Goal: Information Seeking & Learning: Learn about a topic

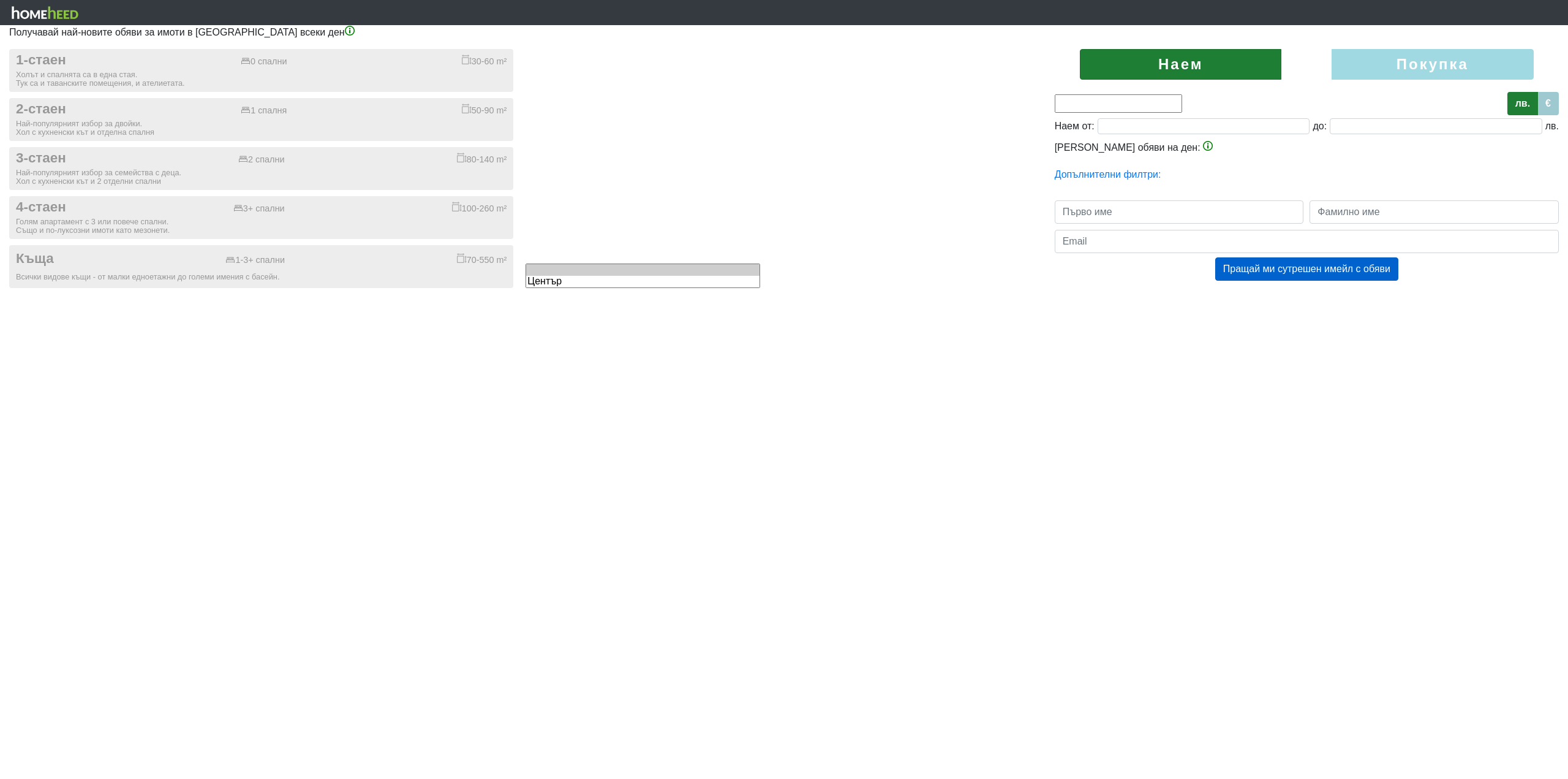
type input "0;3000"
type input "0"
type input "3000"
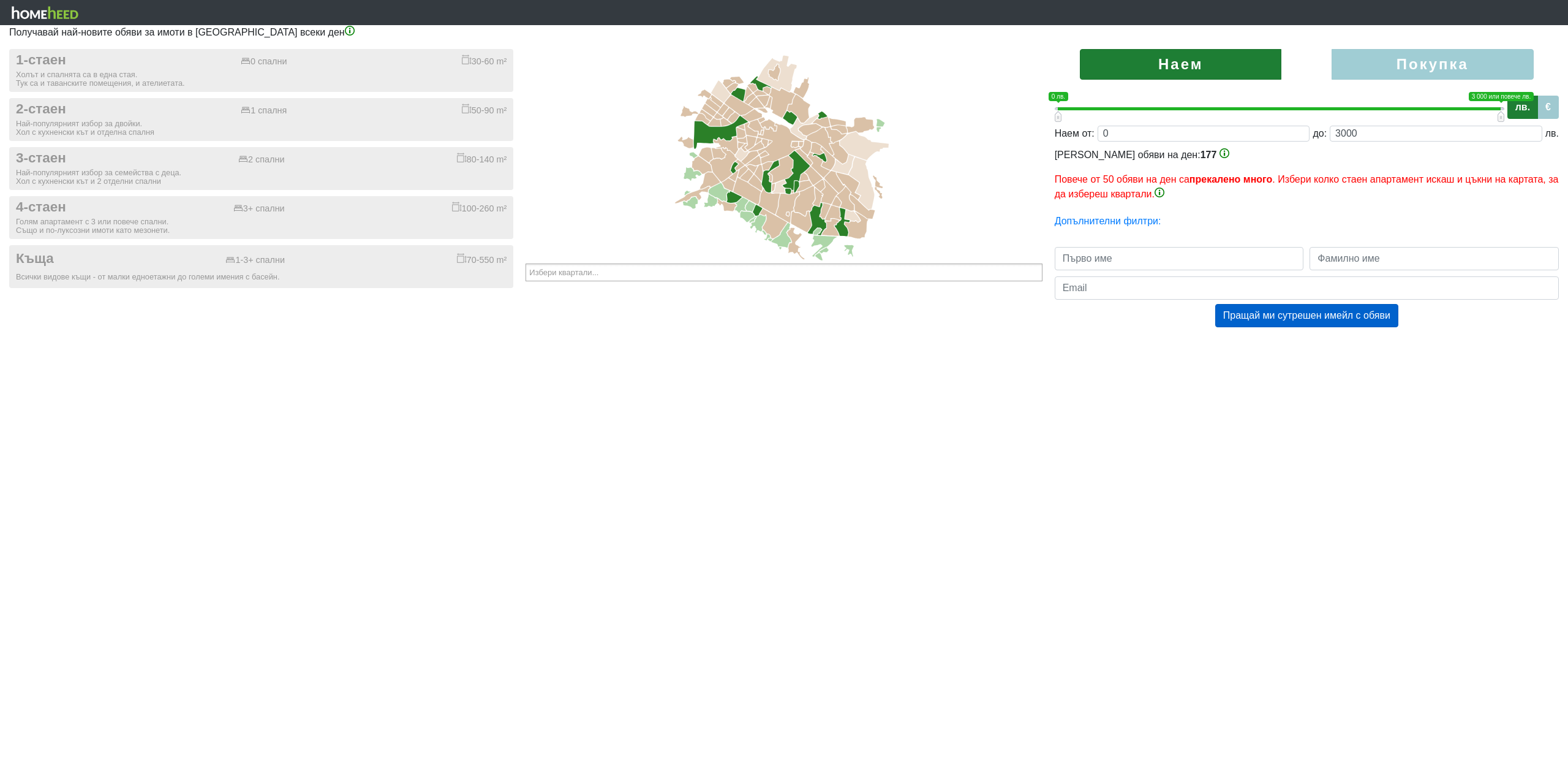
click at [1388, 67] on label "Покупка" at bounding box center [1433, 64] width 202 height 30
radio input "true"
type input "0;2000000"
type input "2000000"
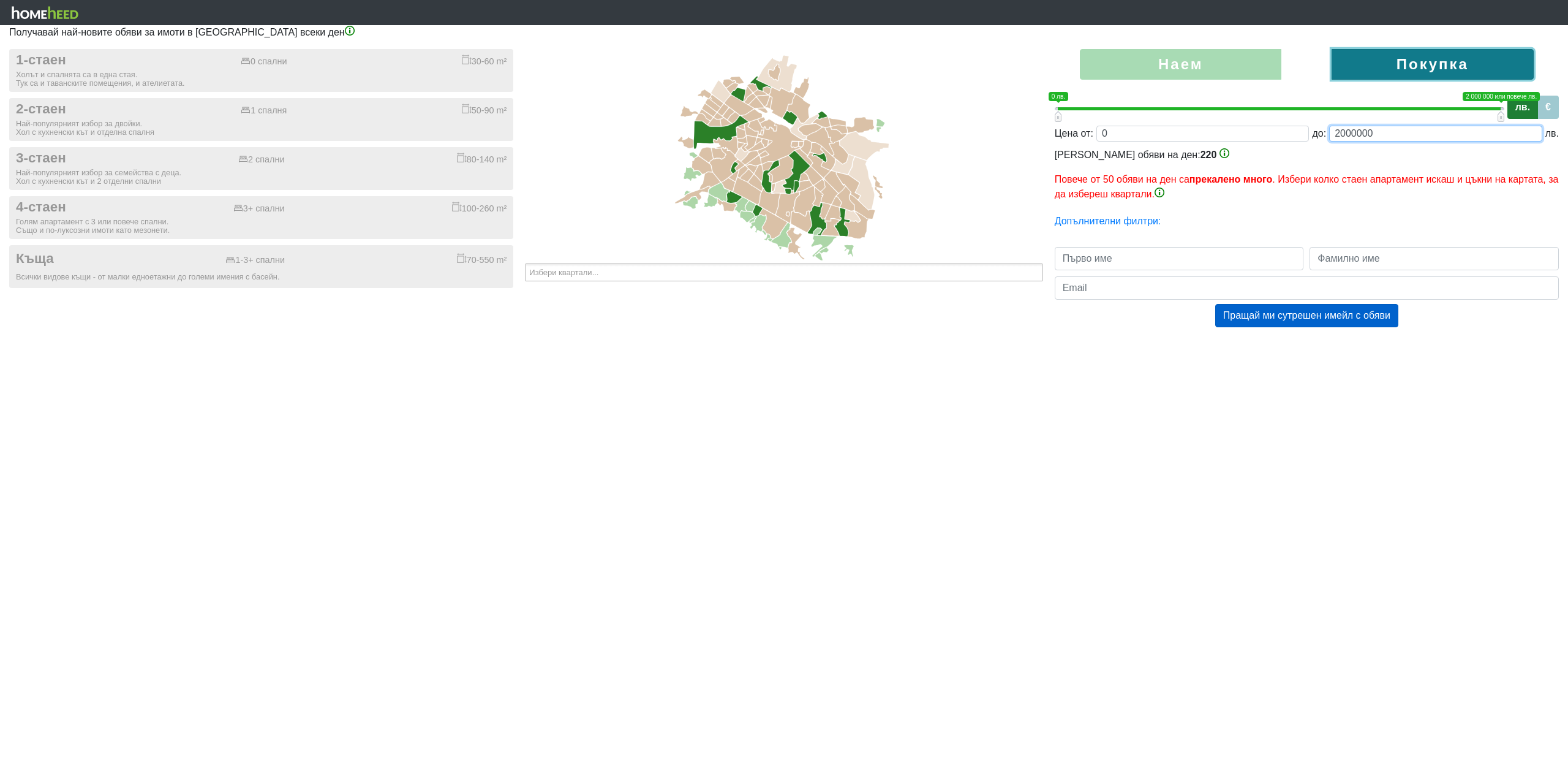
click at [1376, 135] on input "2000000" at bounding box center [1436, 133] width 213 height 16
type input "0;1980000"
type input "1980000"
type input "0;1960000"
type input "1960000"
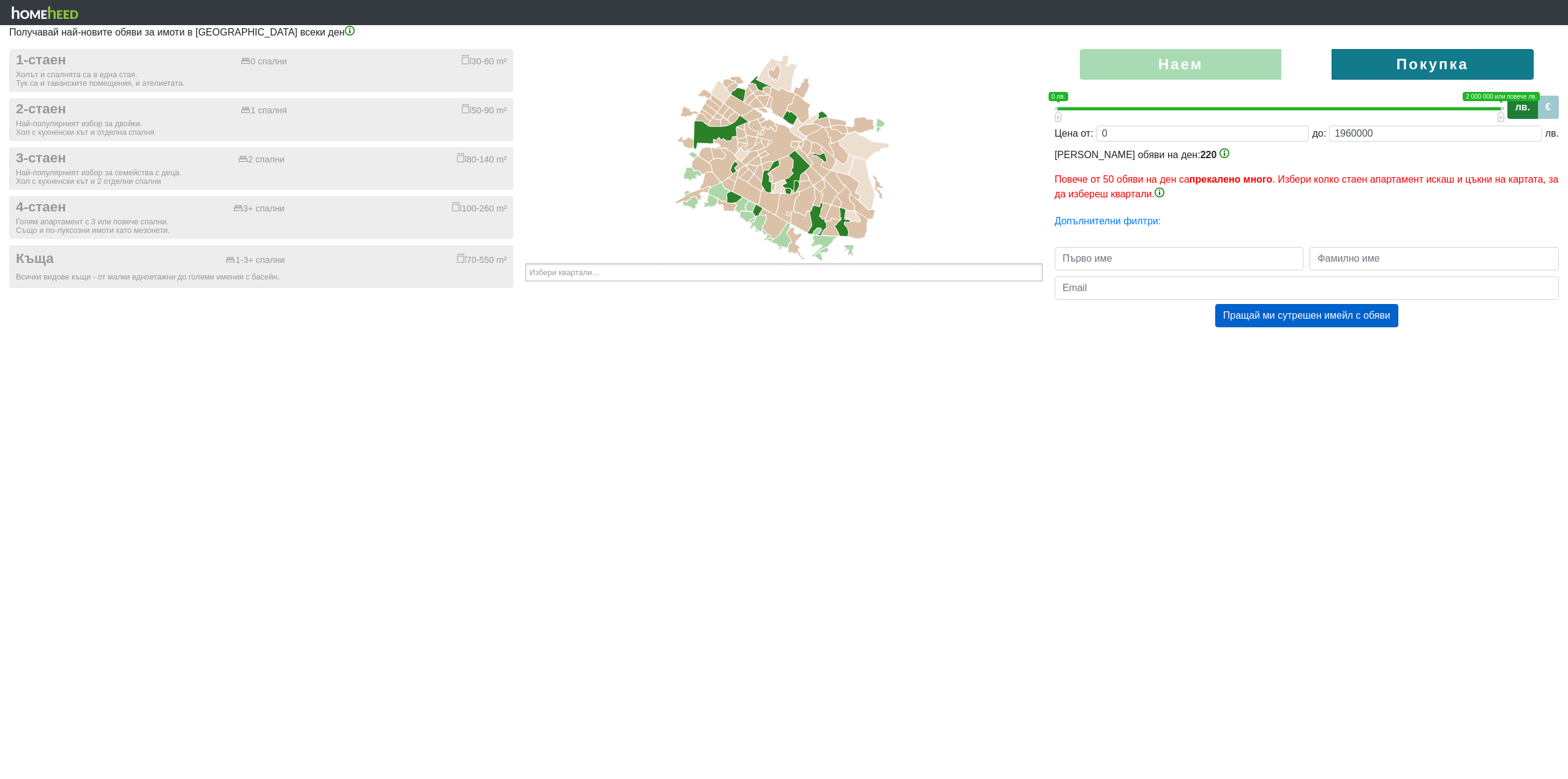
type input "0;1940000"
type input "1940000"
type input "0;1920000"
type input "1920000"
type input "0;1900000"
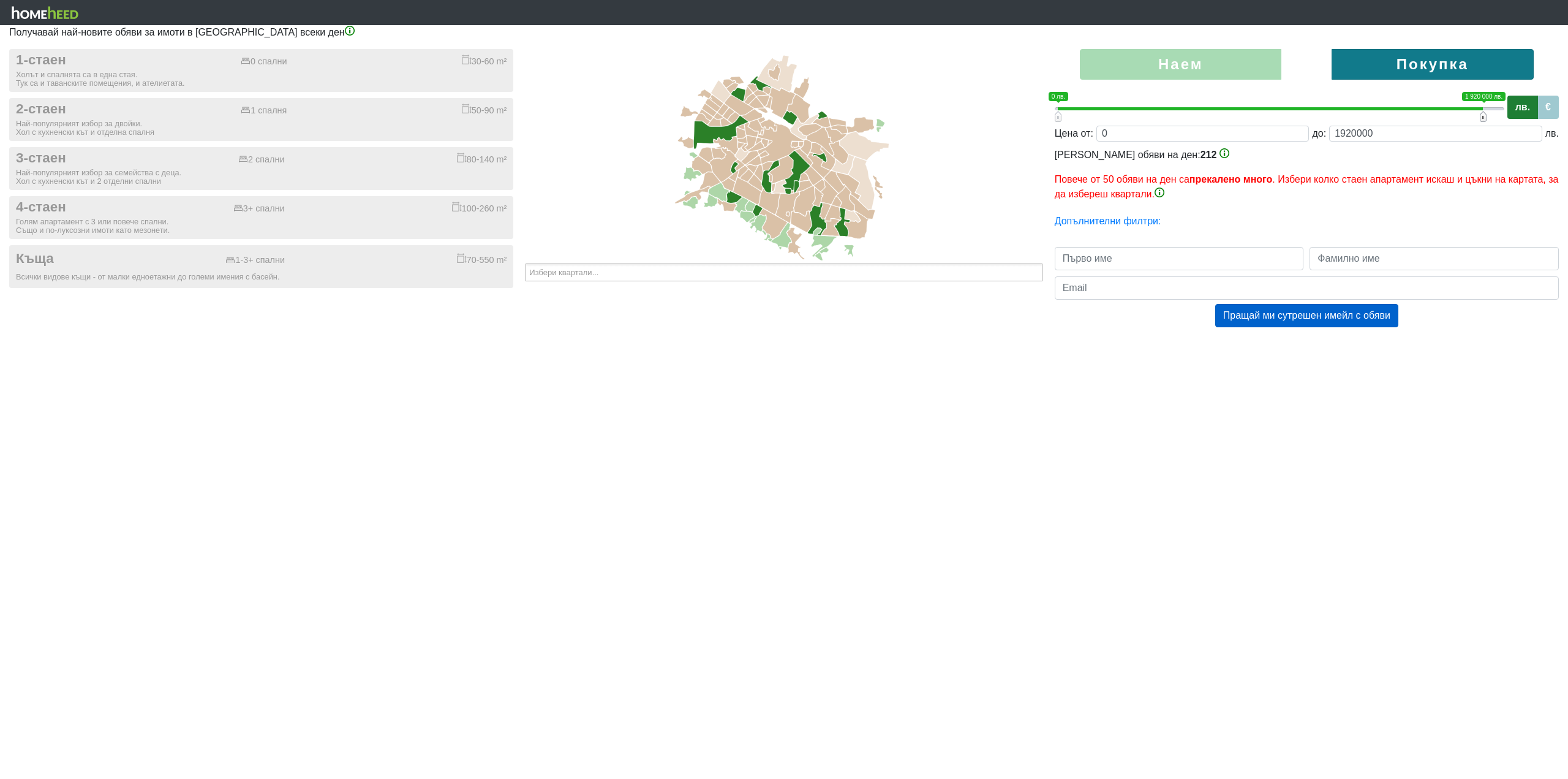
type input "1900000"
type input "0;1880000"
type input "1880000"
type input "0;1860000"
type input "1860000"
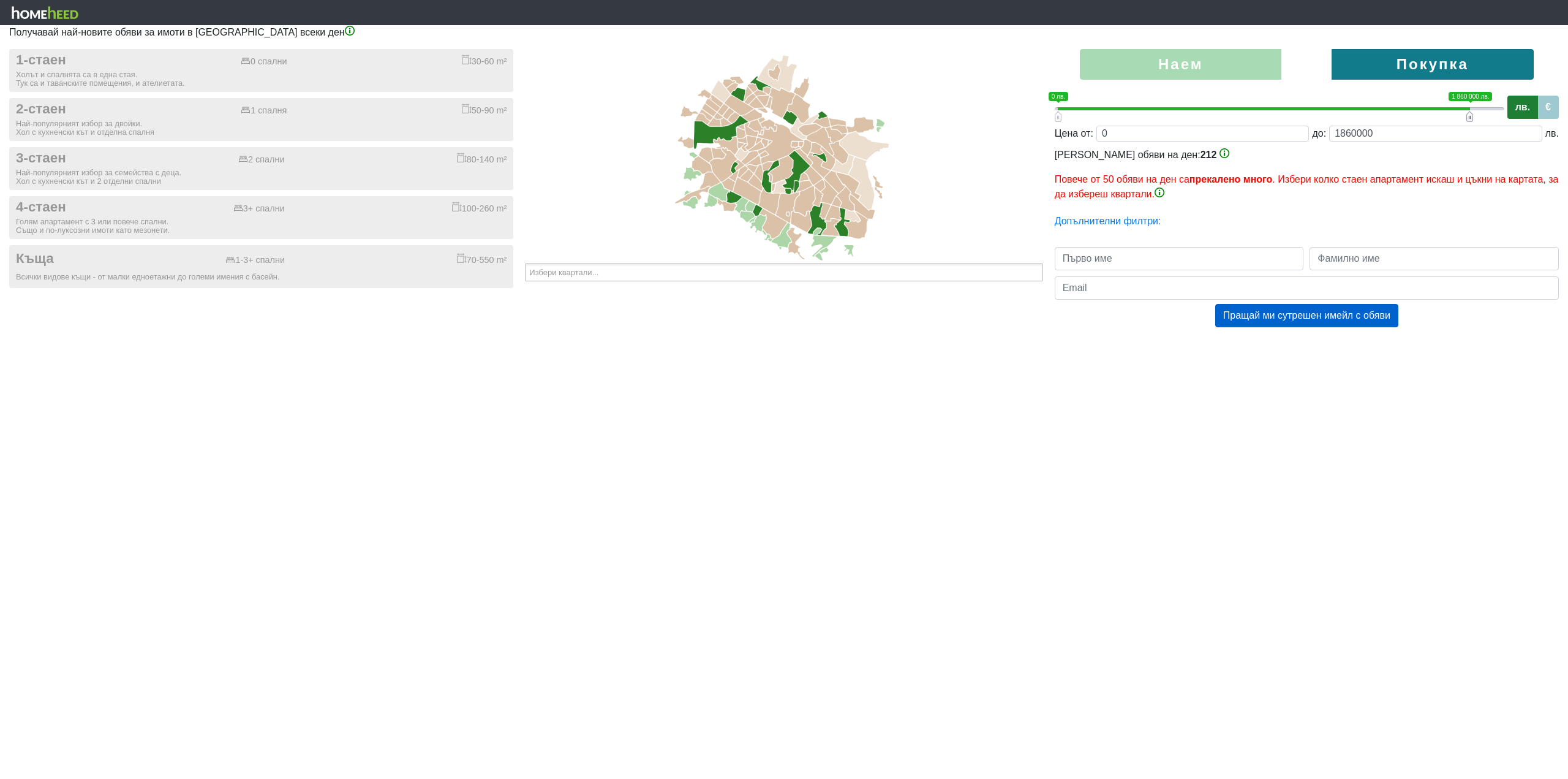
type input "0;1840000"
type input "1840000"
type input "0;1820000"
type input "1820000"
type input "0;1800000"
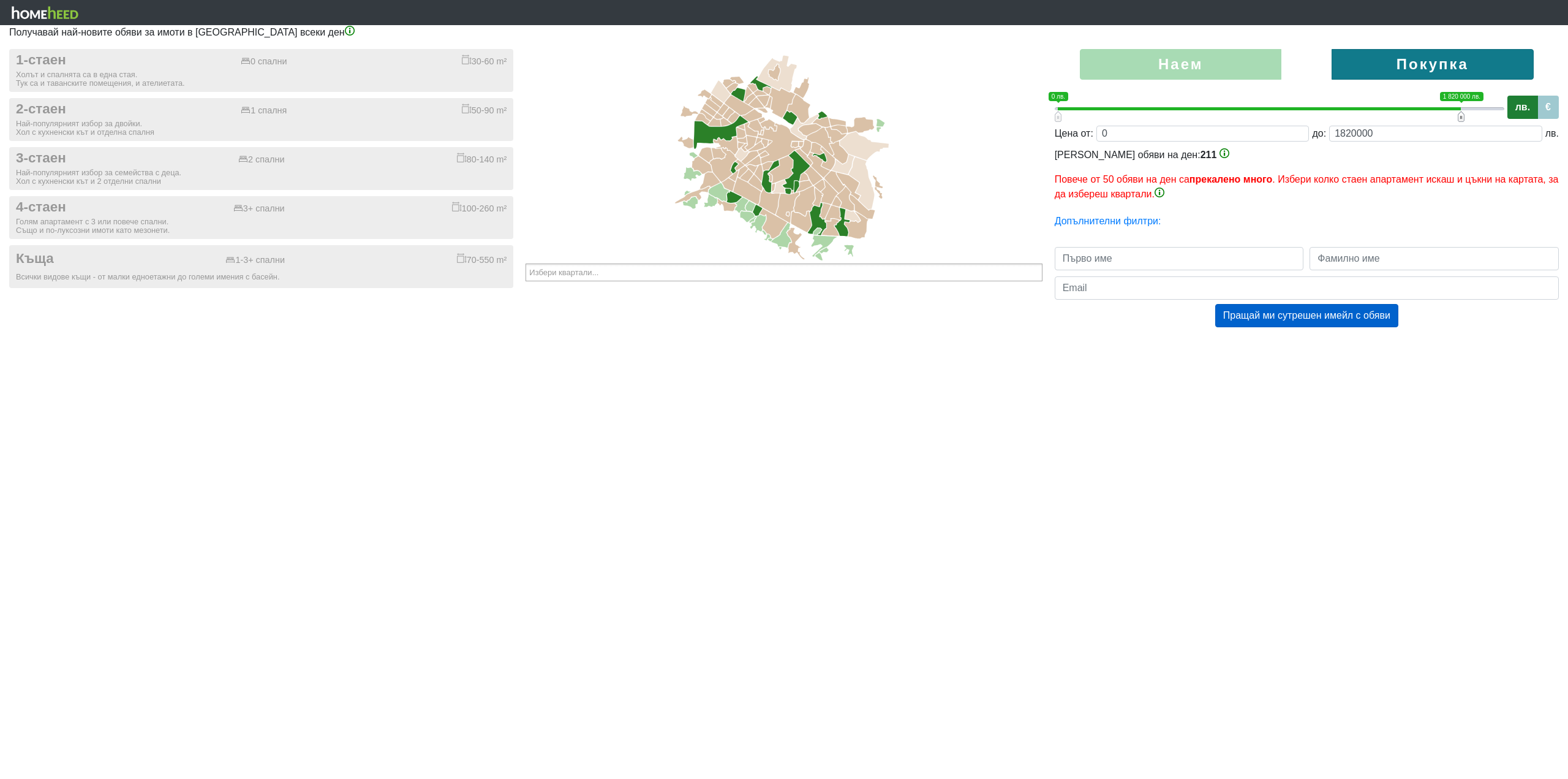
type input "1800000"
type input "0;1780000"
type input "1780000"
type input "0;1760000"
type input "1760000"
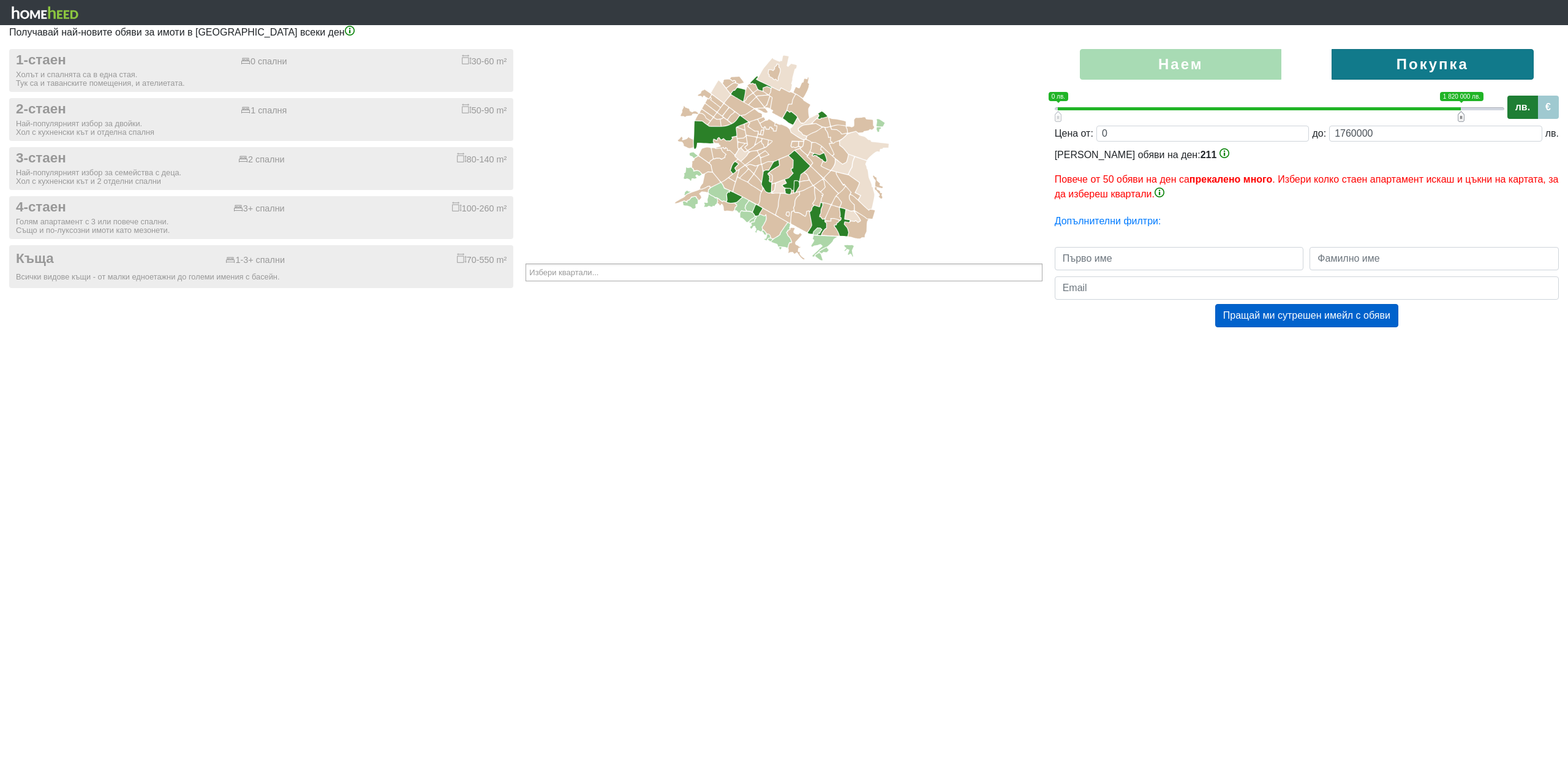
type input "0;1740000"
type input "1740000"
type input "0;1700000"
type input "1700000"
type input "0;1660000"
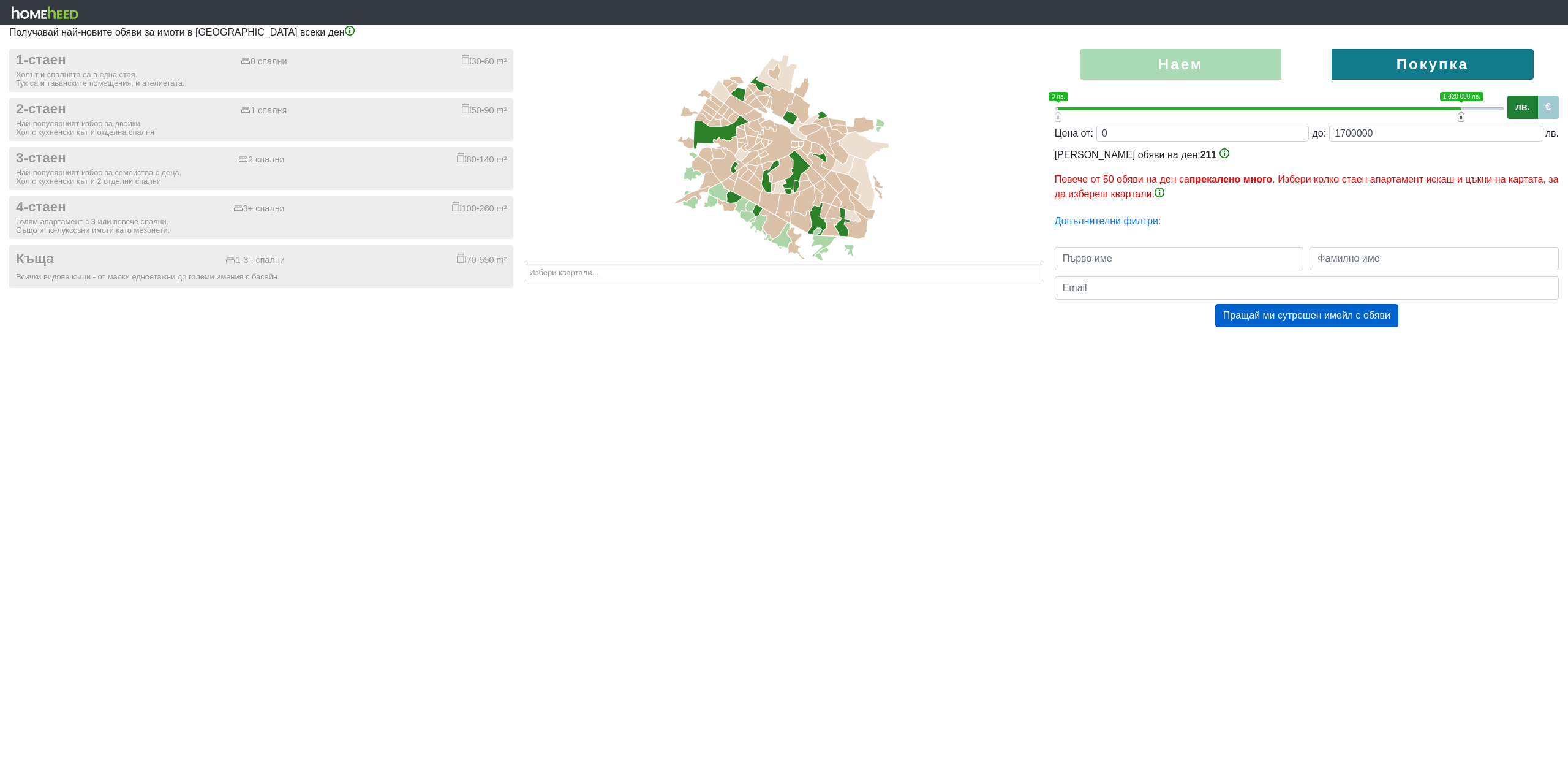
type input "1660000"
type input "0;1600000"
type input "1600000"
type input "0;1580000"
type input "1580000"
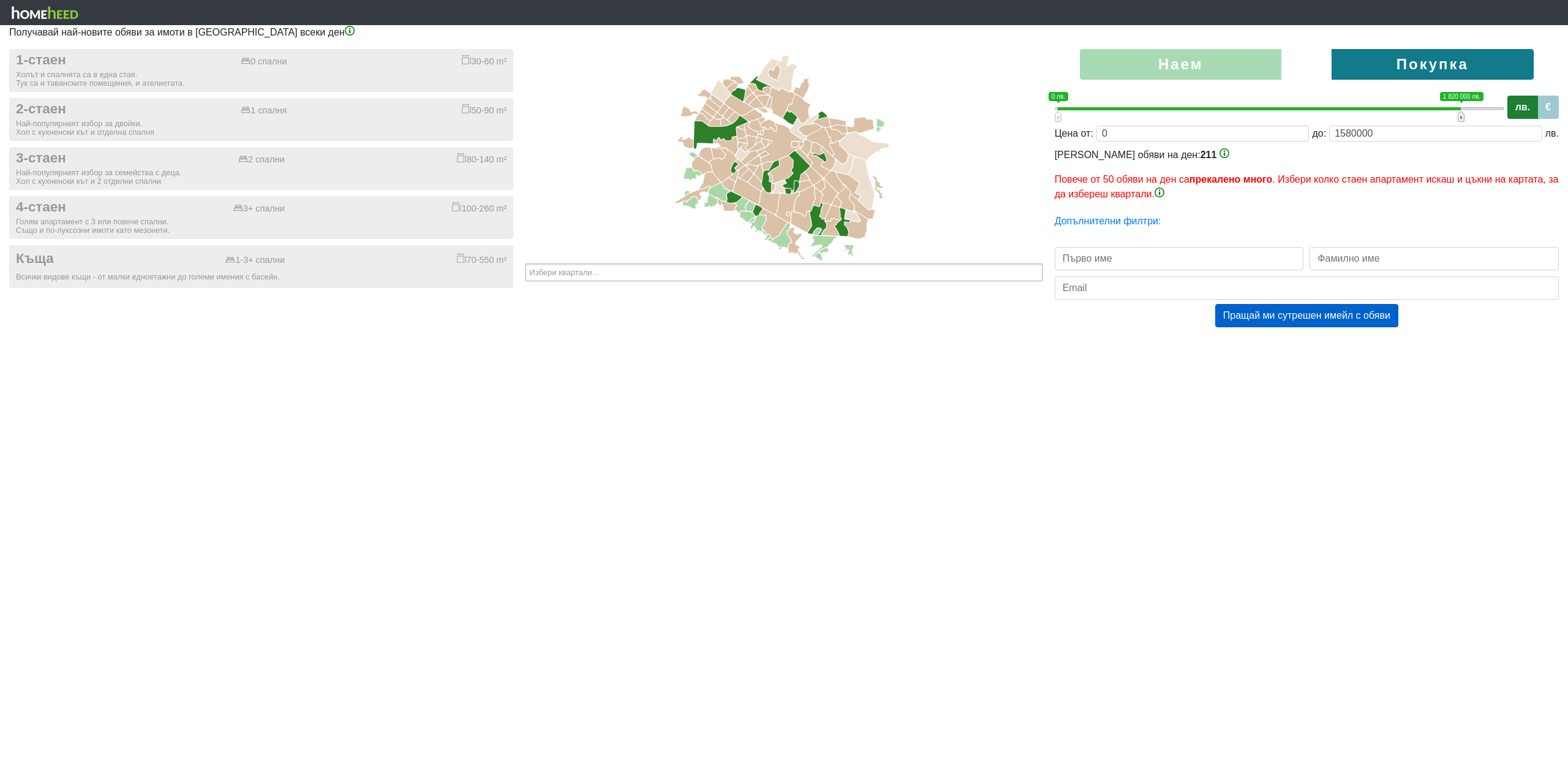
type input "0;1560000"
type input "1560000"
type input "0;1540000"
type input "1540000"
type input "0;1520000"
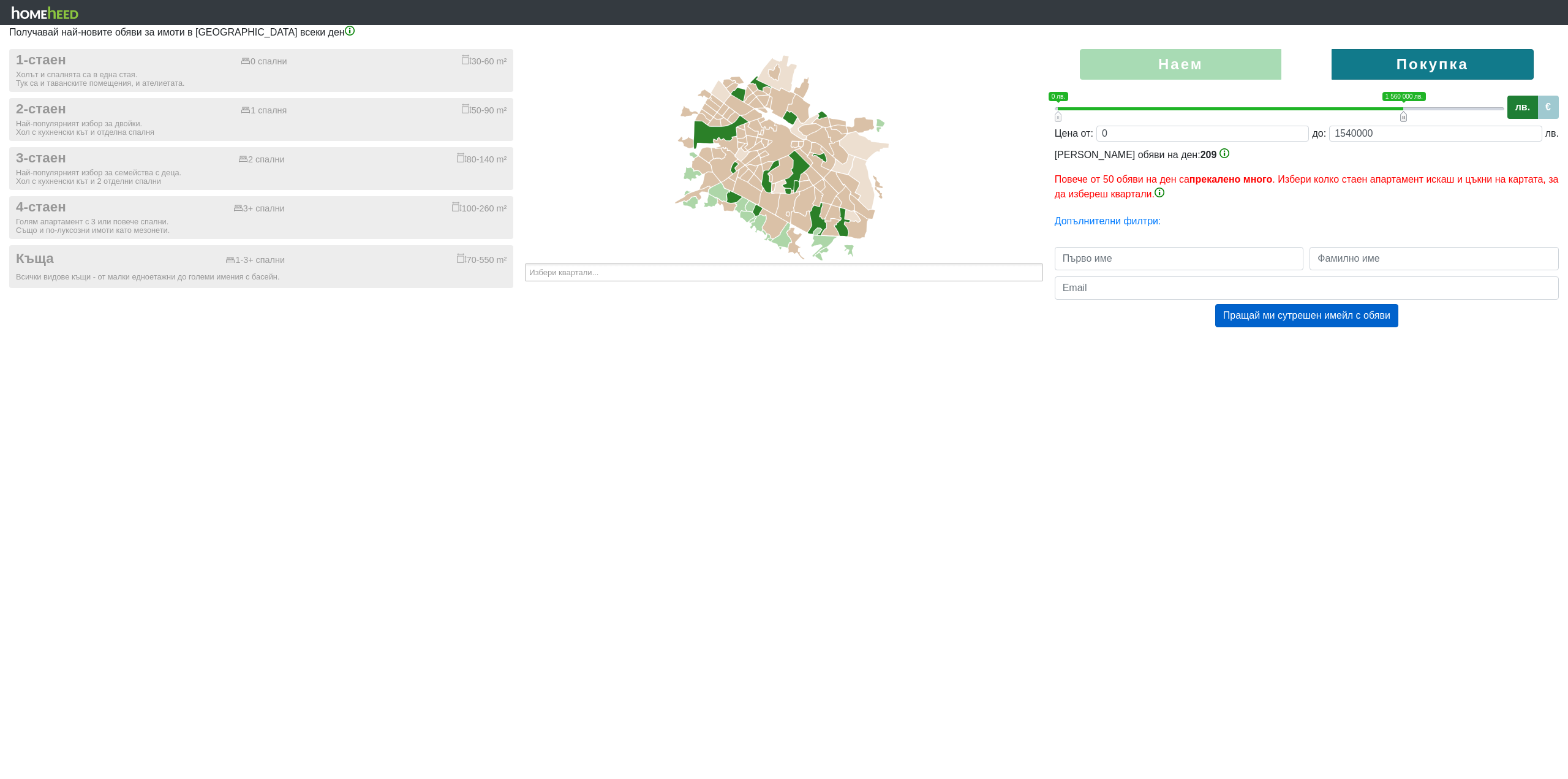
type input "1520000"
type input "0;1500000"
type input "1500000"
type input "0;1480000"
type input "1480000"
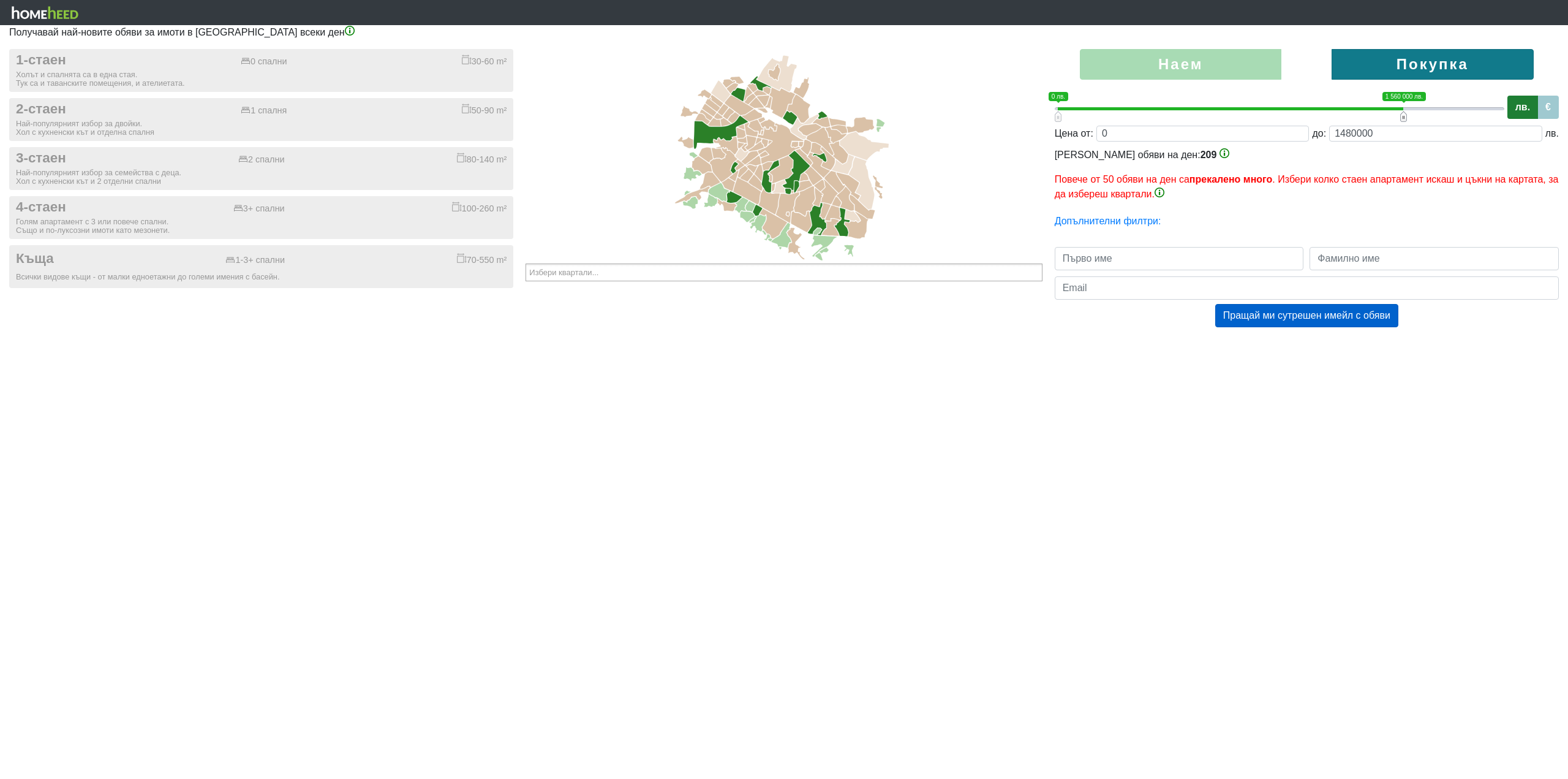
type input "0;1460000"
type input "1460000"
type input "0;1440000"
type input "1440000"
type input "0;1420000"
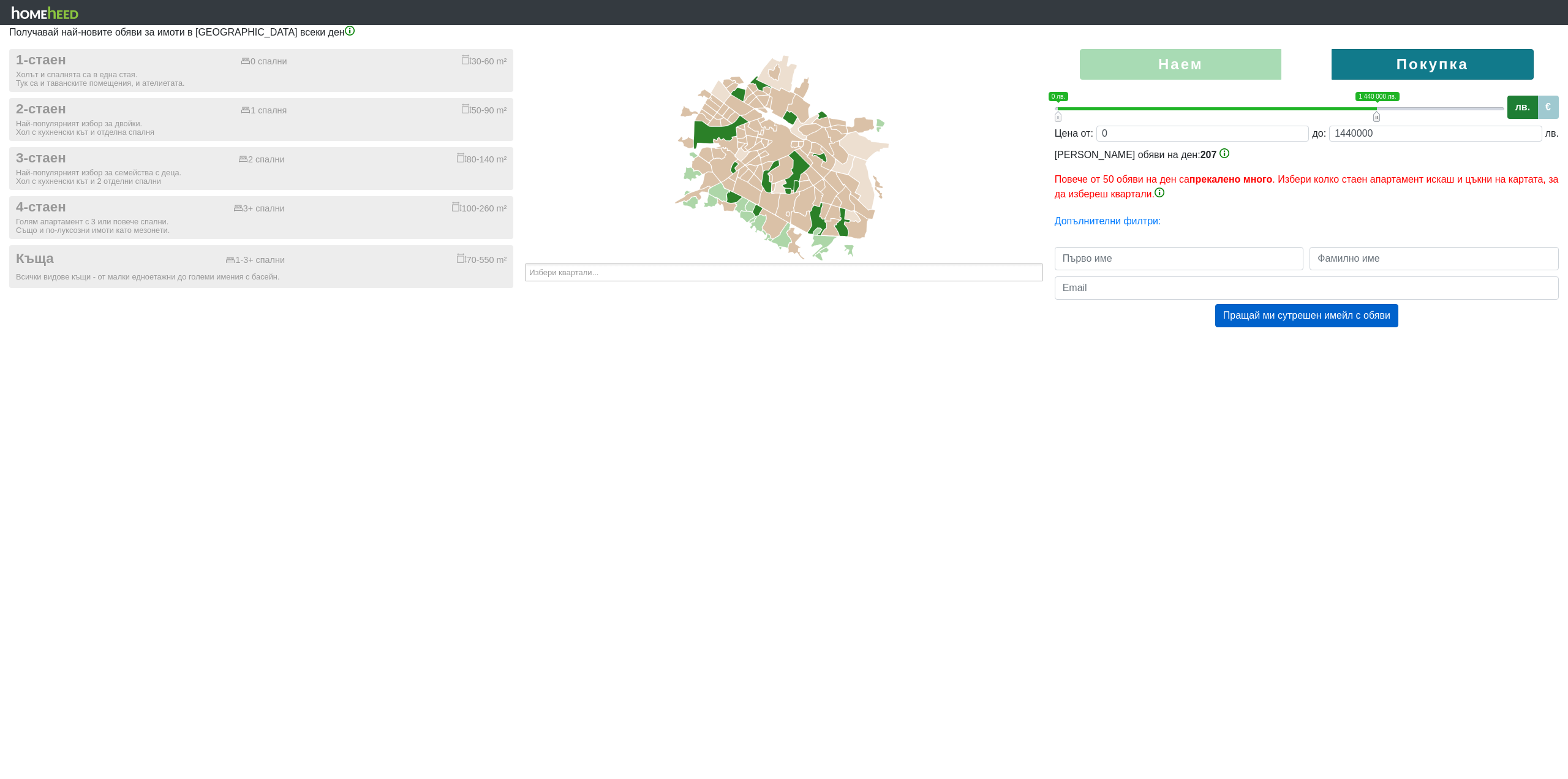
type input "1420000"
type input "0;1400000"
type input "1400000"
type input "0;1380000"
type input "1380000"
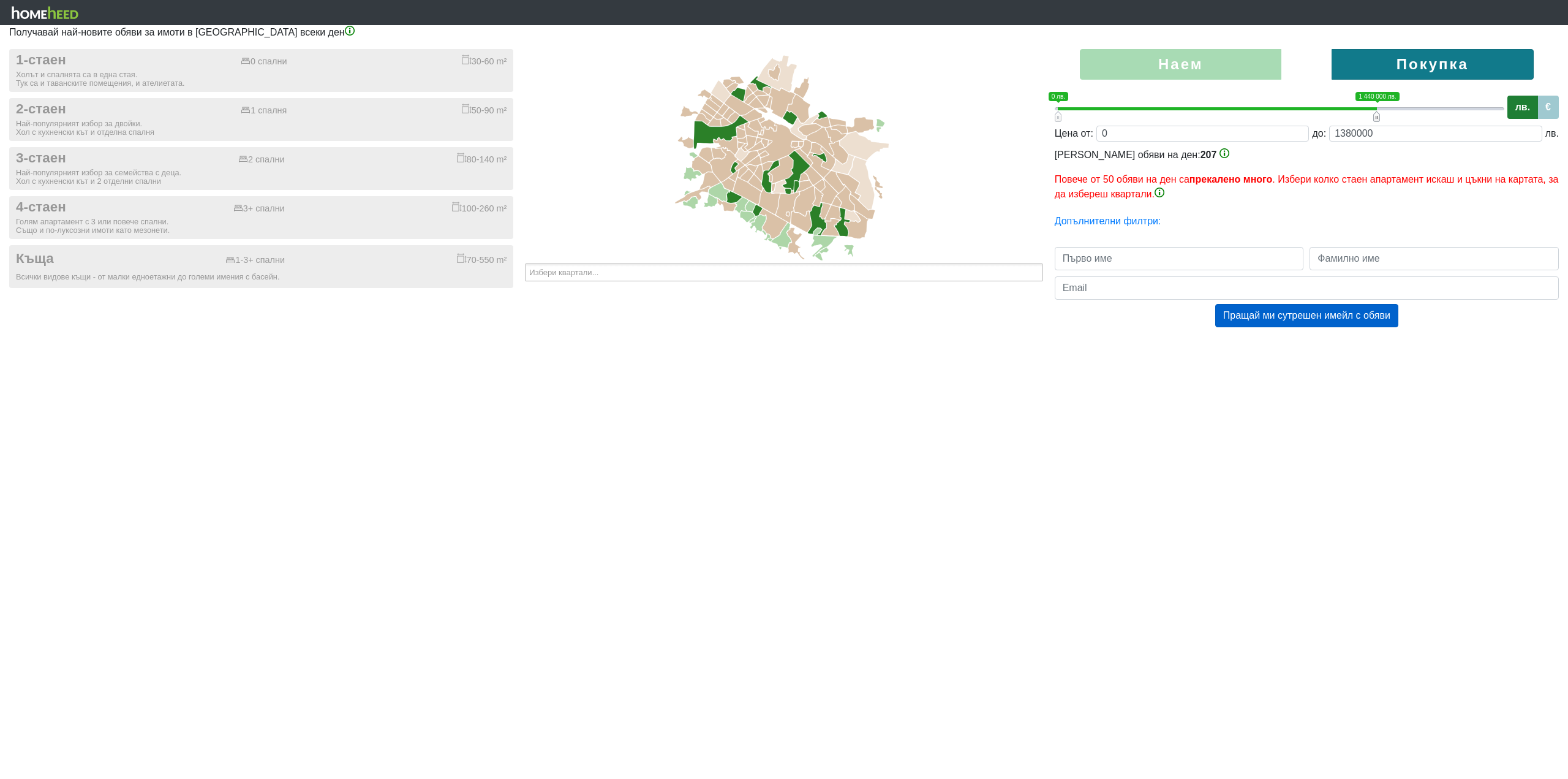
type input "0;1360000"
type input "1360000"
type input "0;1320000"
type input "1320000"
type input "0;1280000"
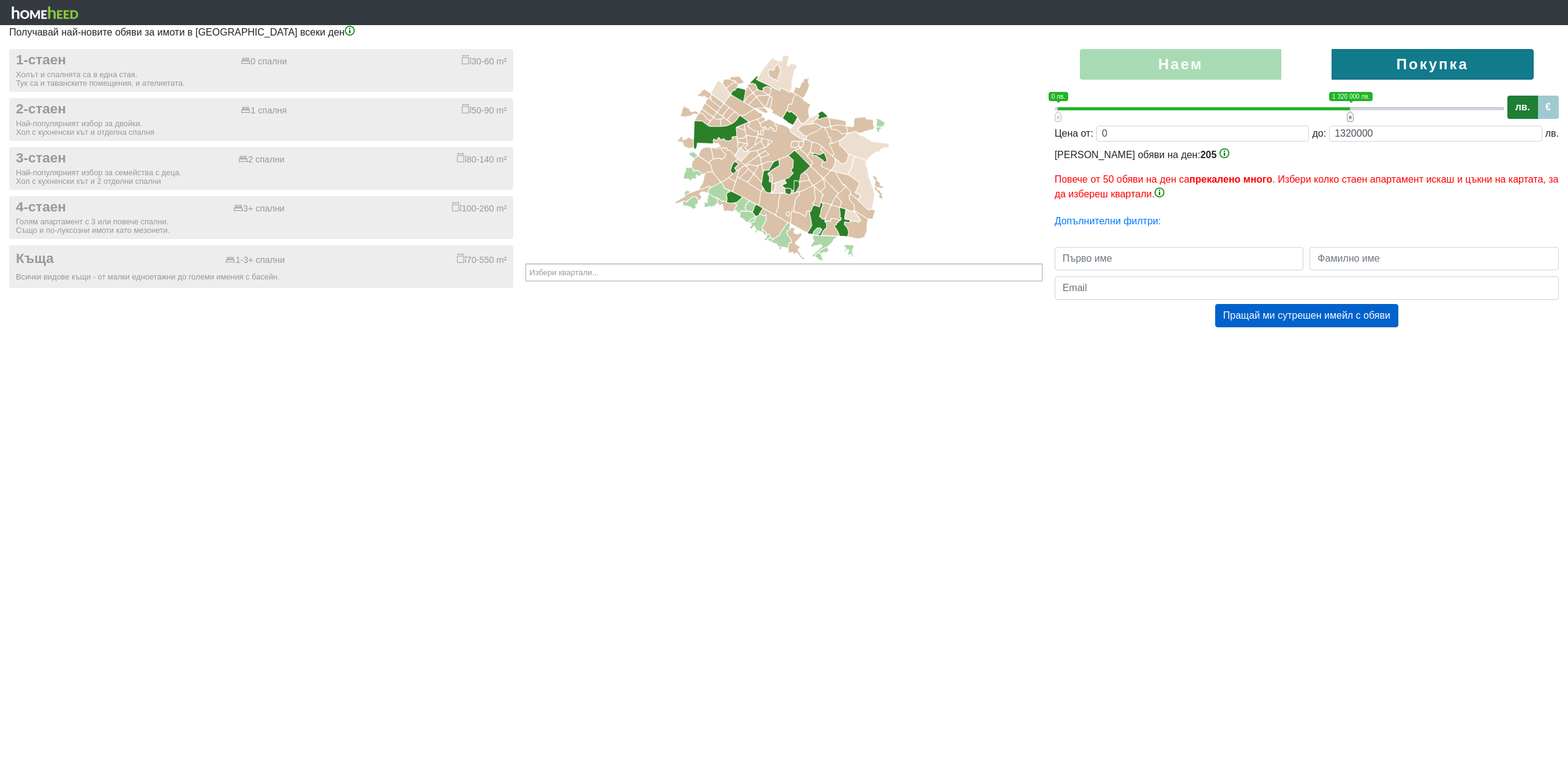
type input "1280000"
type input "0;1240000"
type input "1240000"
type input "0;1220000"
type input "1220000"
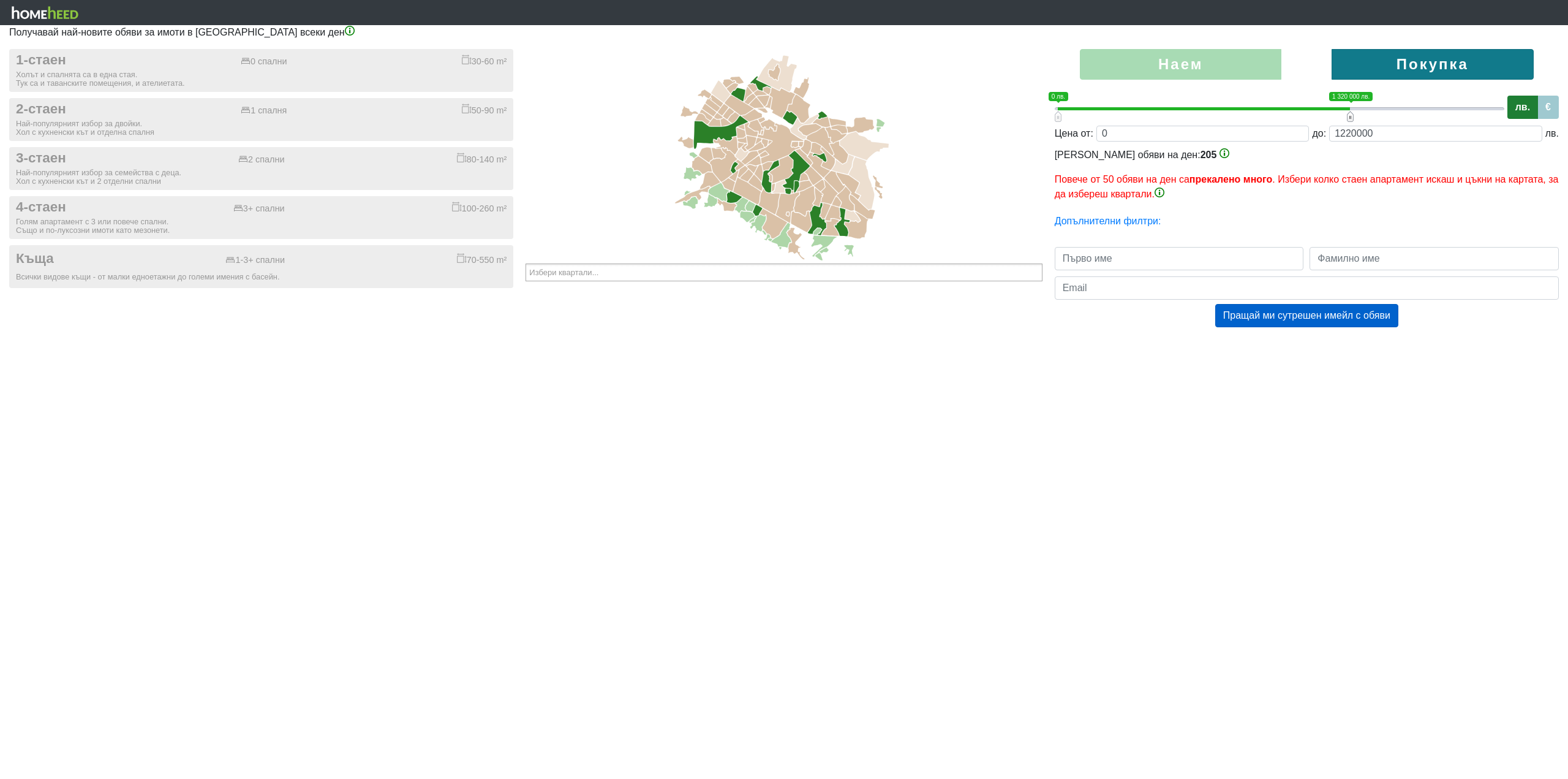
type input "0;1180000"
type input "1180000"
type input "0;1160000"
type input "1160000"
type input "0;1140000"
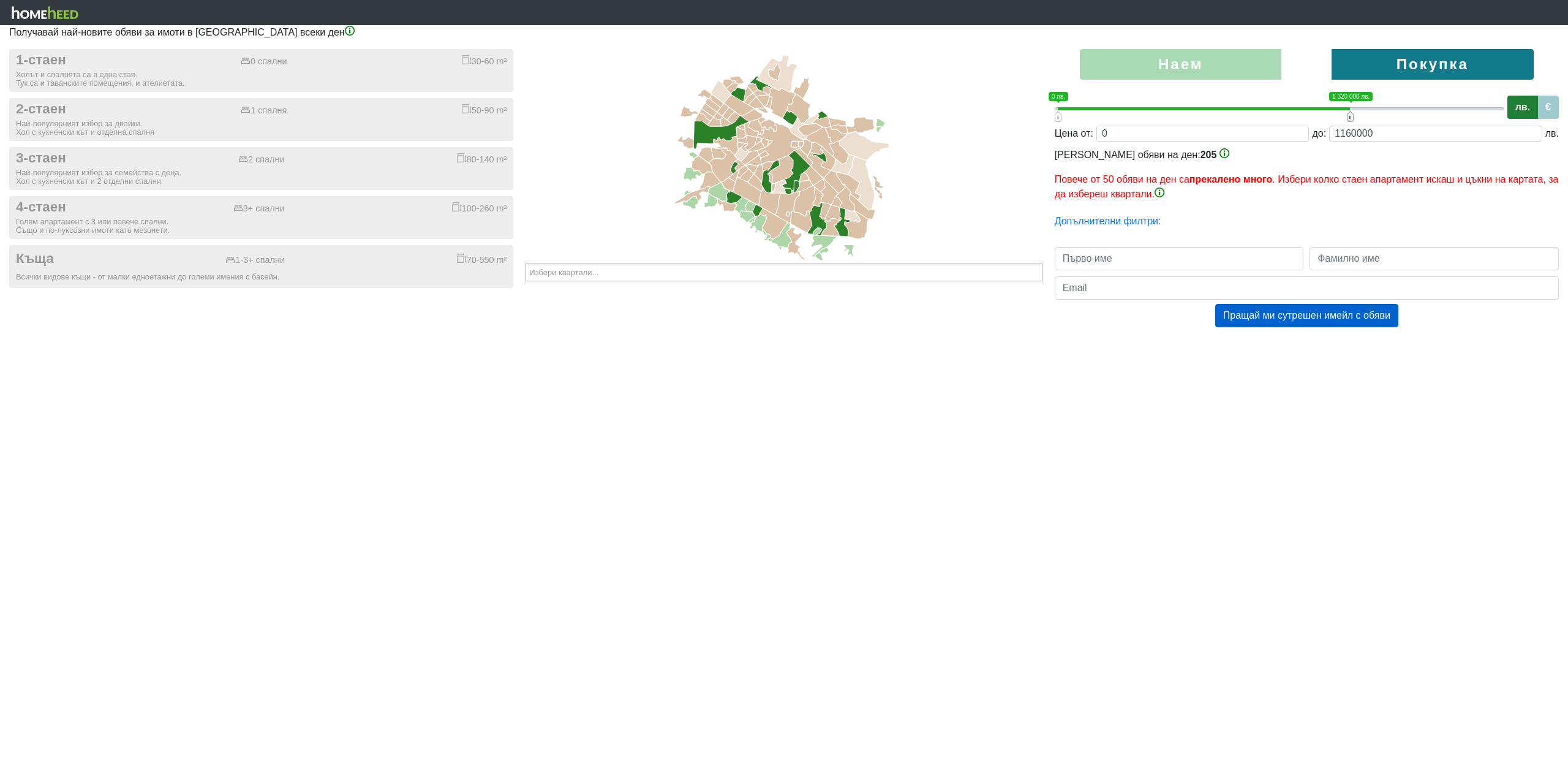
type input "1140000"
type input "0;1100000"
type input "1100000"
type input "0;1080000"
type input "1080000"
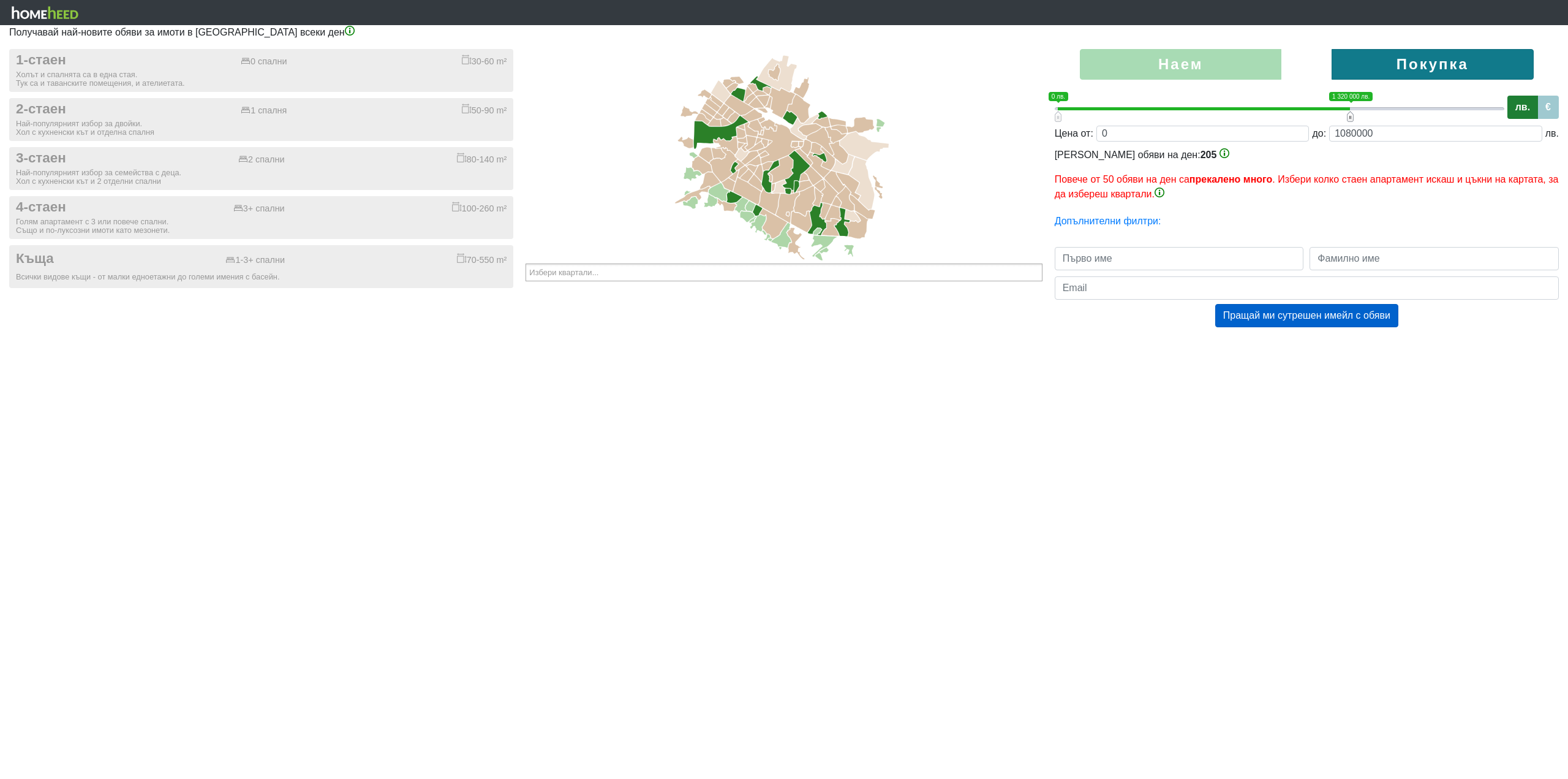
type input "0;1060000"
type input "1060000"
type input "0;1040000"
type input "1040000"
type input "0;1020000"
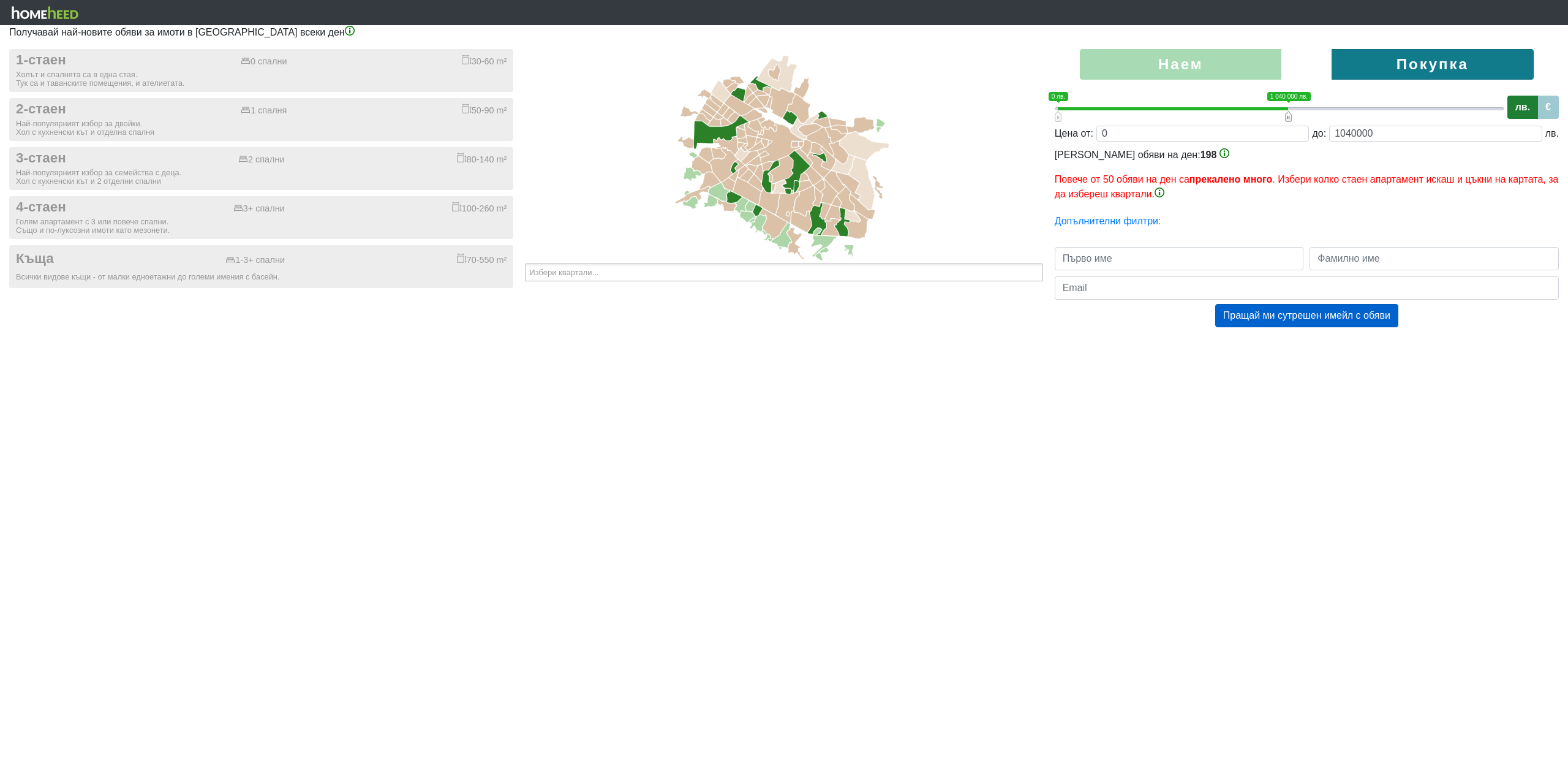
type input "1020000"
type input "0;1000000"
type input "1000000"
type input "0;980000"
type input "980000"
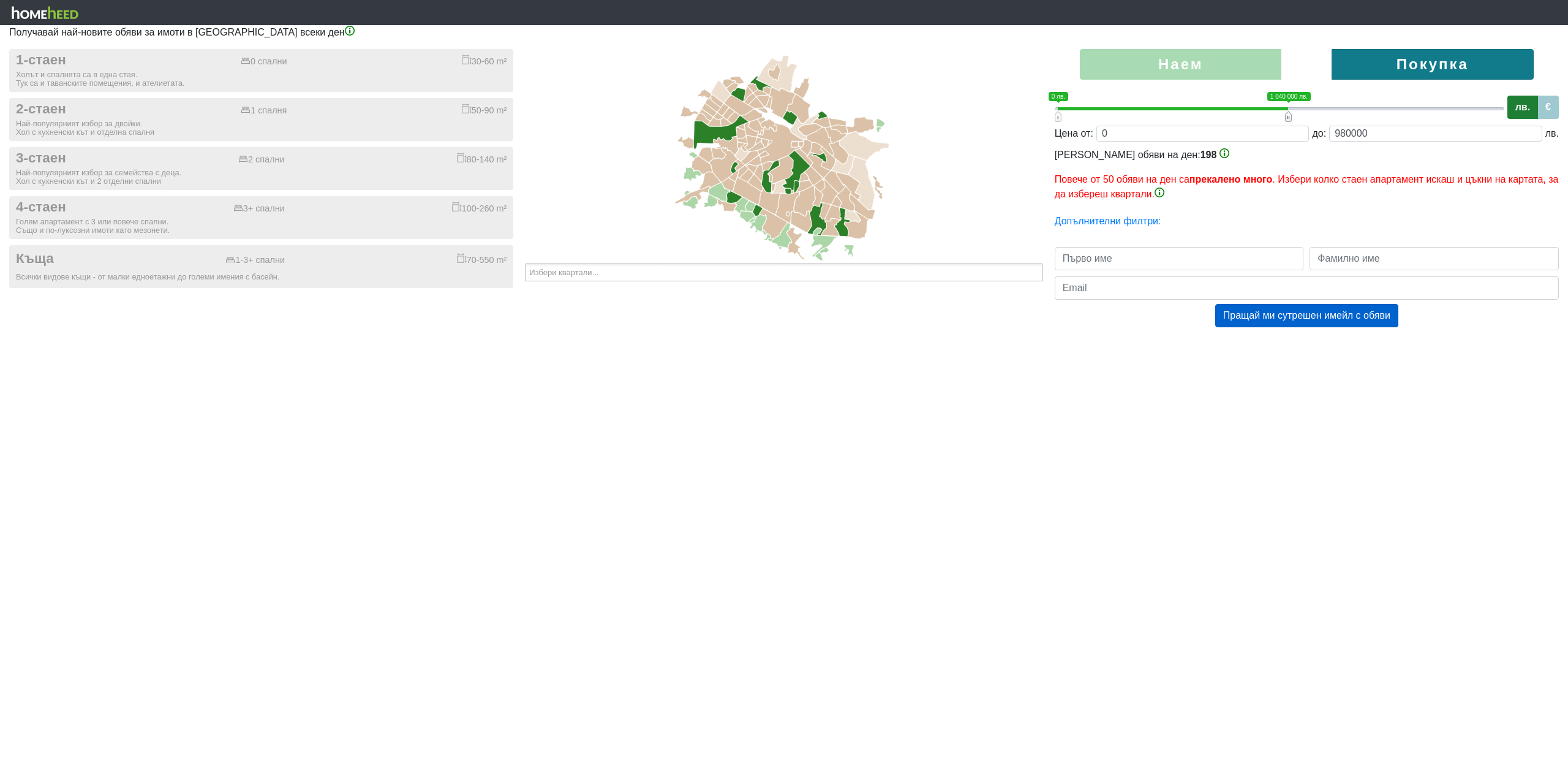
type input "0;960000"
type input "960000"
type input "0;940000"
type input "940000"
type input "0;920000"
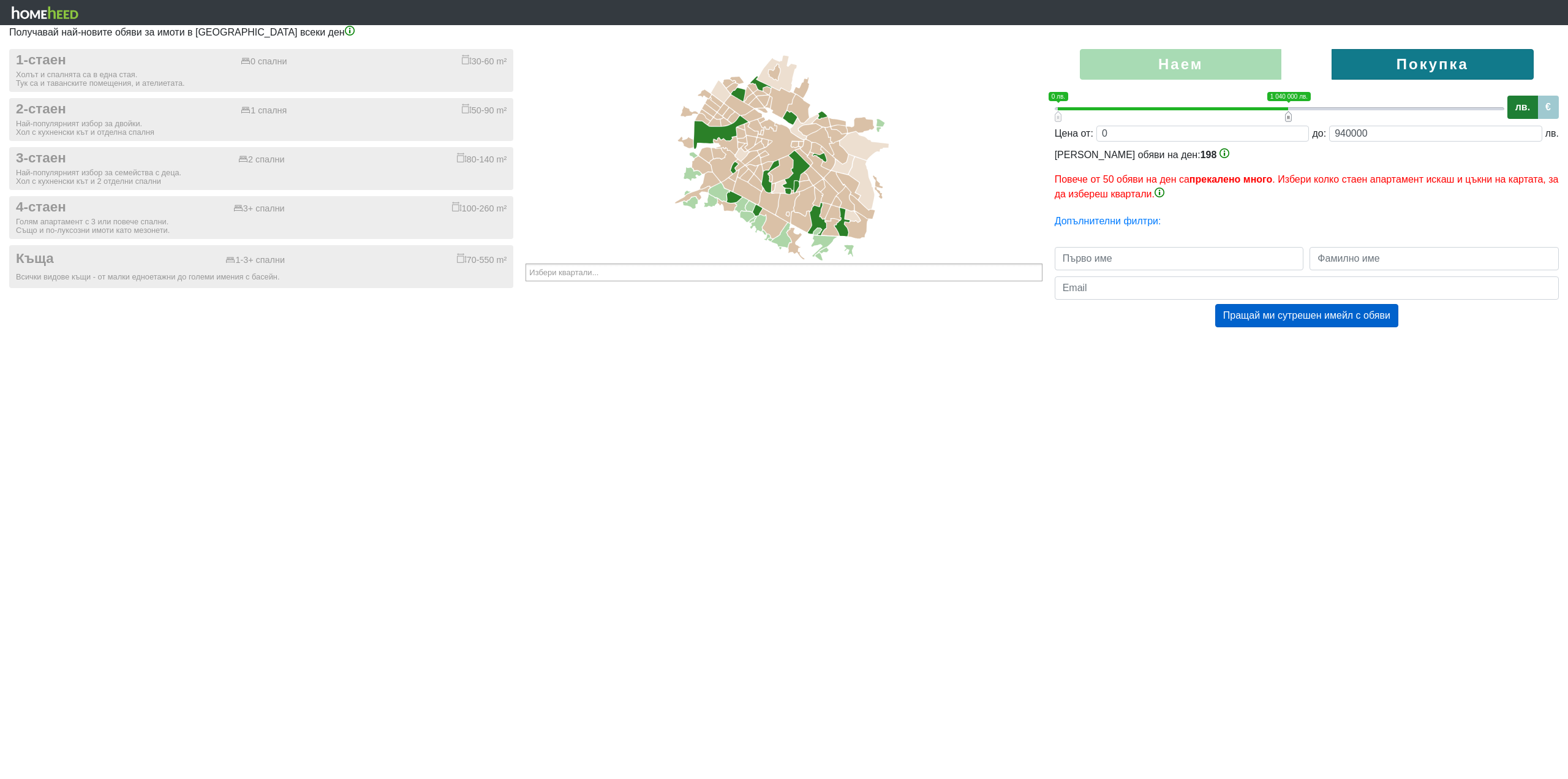
type input "920000"
type input "0;900000"
type input "900000"
type input "0;880000"
type input "880000"
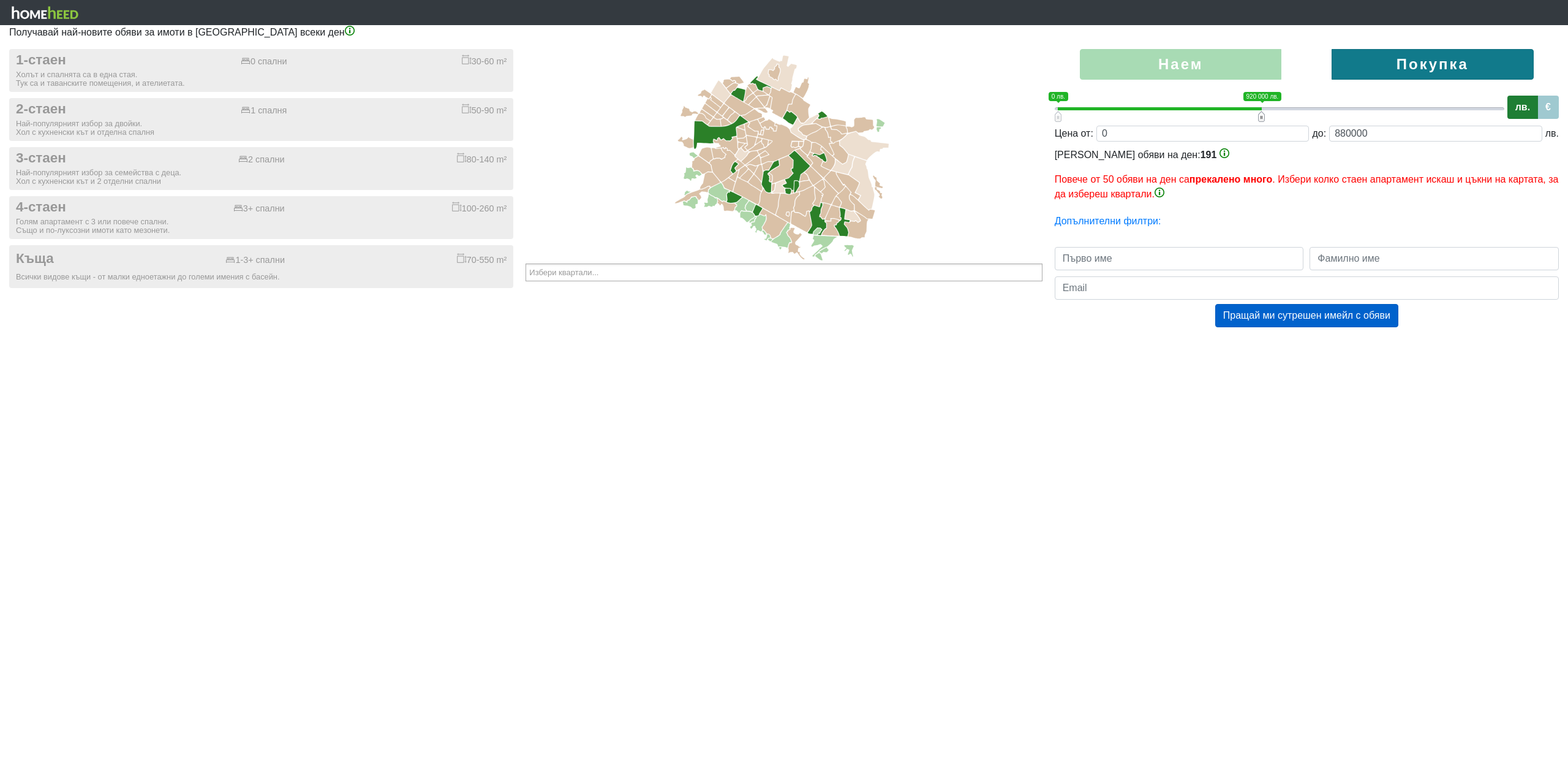
type input "0;860000"
type input "860000"
type input "0;840000"
type input "840000"
type input "0;820000"
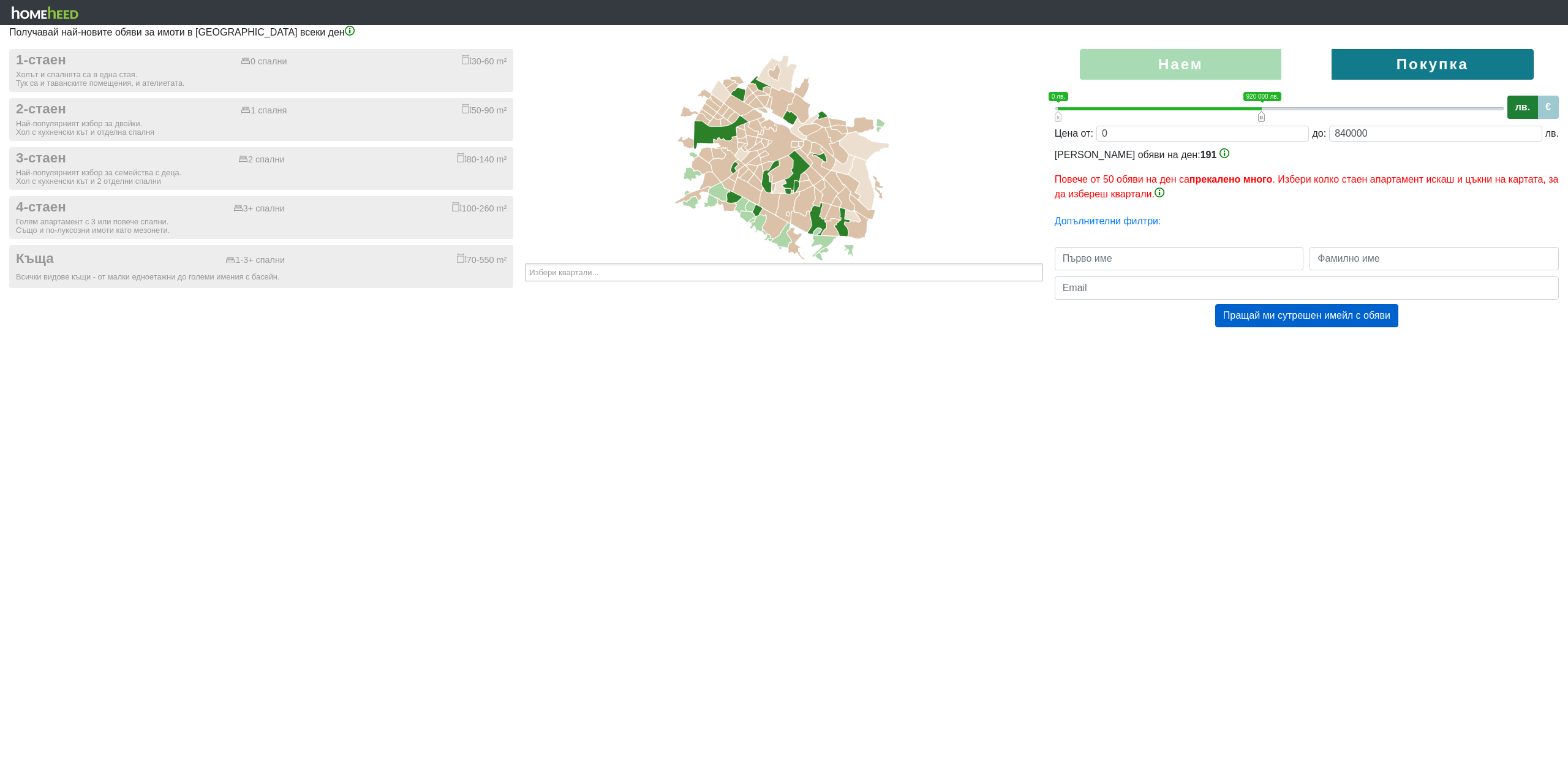
type input "820000"
type input "0;800000"
type input "800000"
type input "0;780000"
type input "780000"
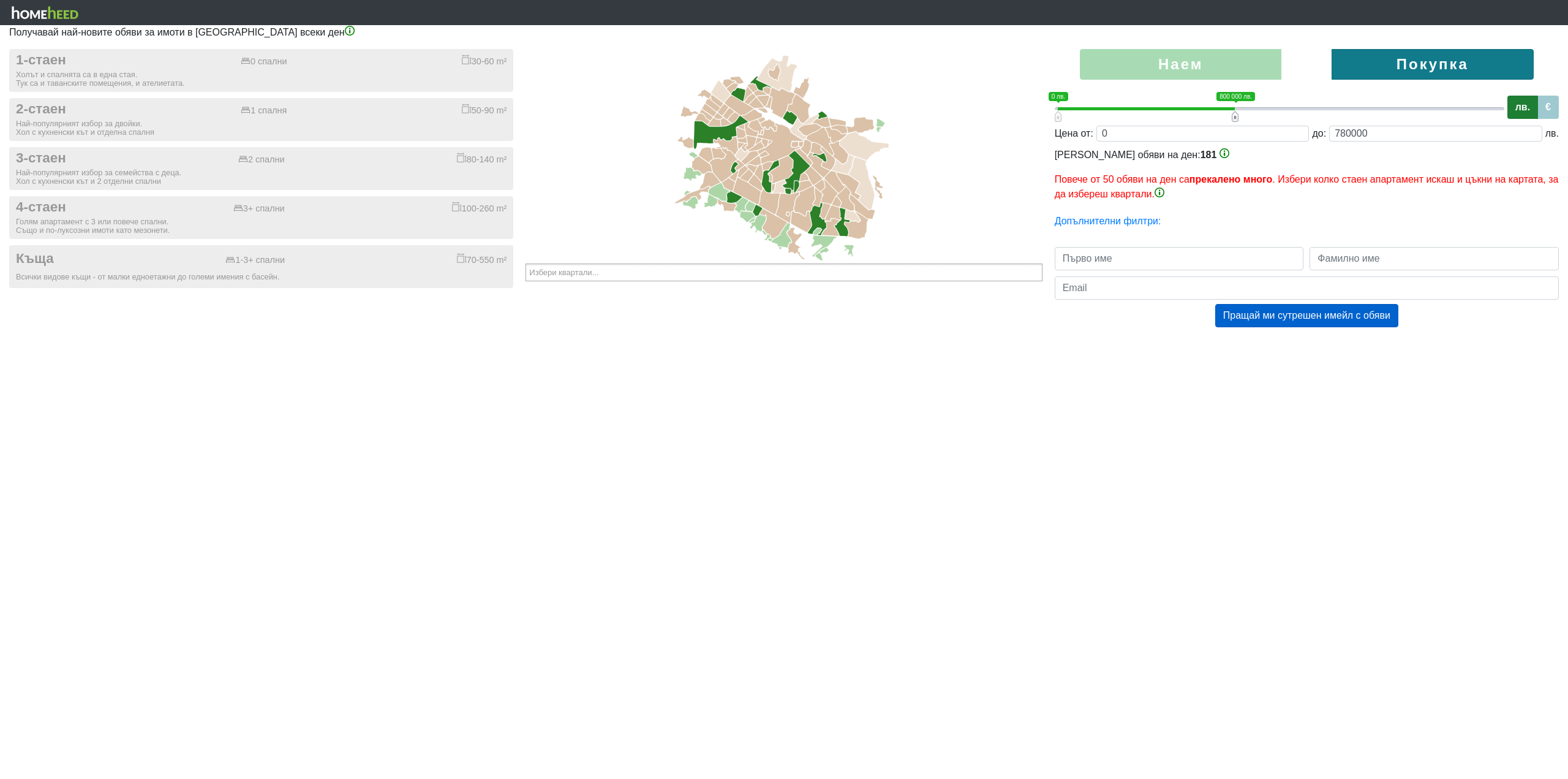
type input "0;760000"
type input "760000"
type input "0;740000"
type input "740000"
type input "0;720000"
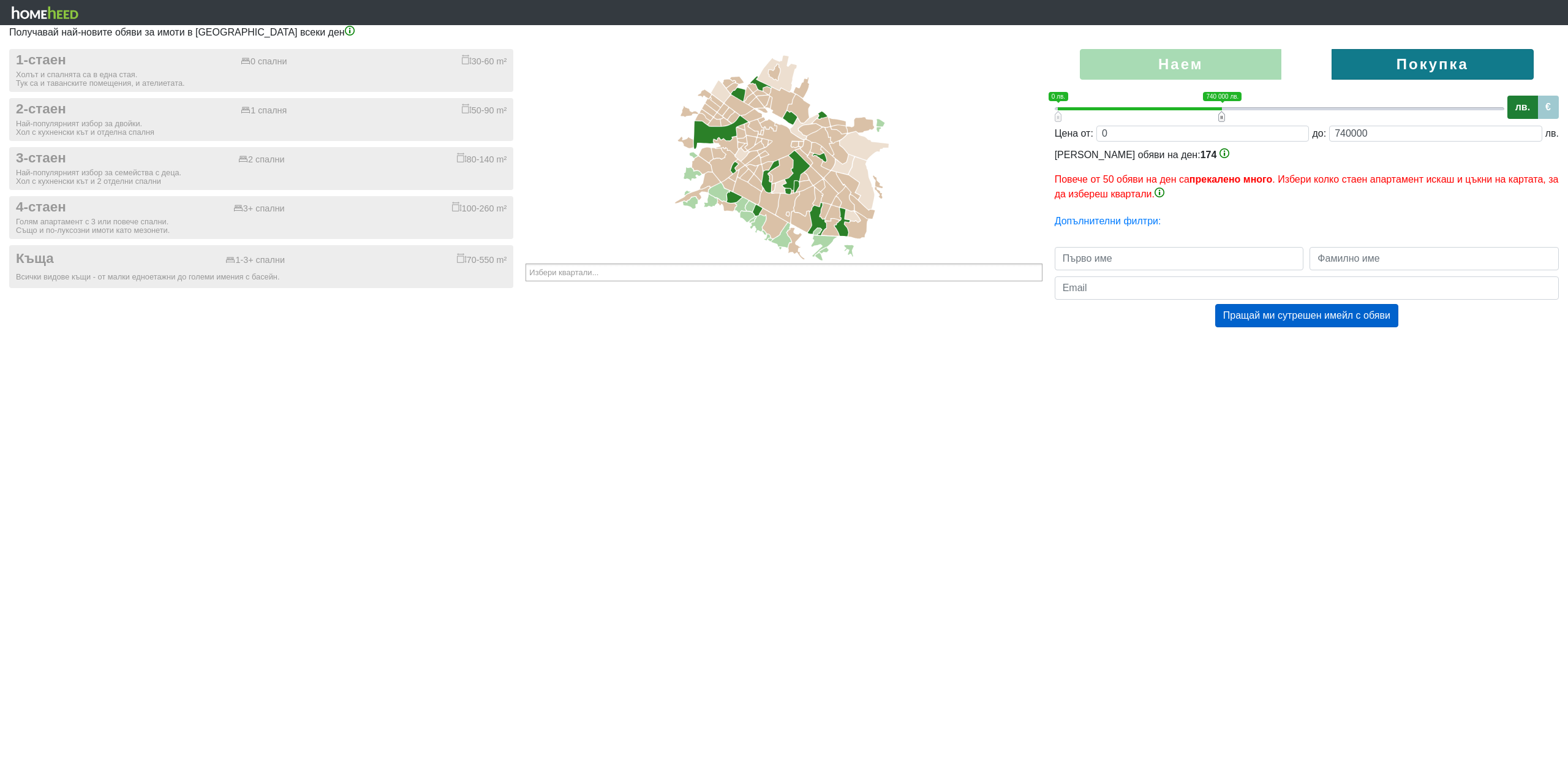
type input "720000"
type input "0;700000"
type input "700000"
type input "0;680000"
type input "680000"
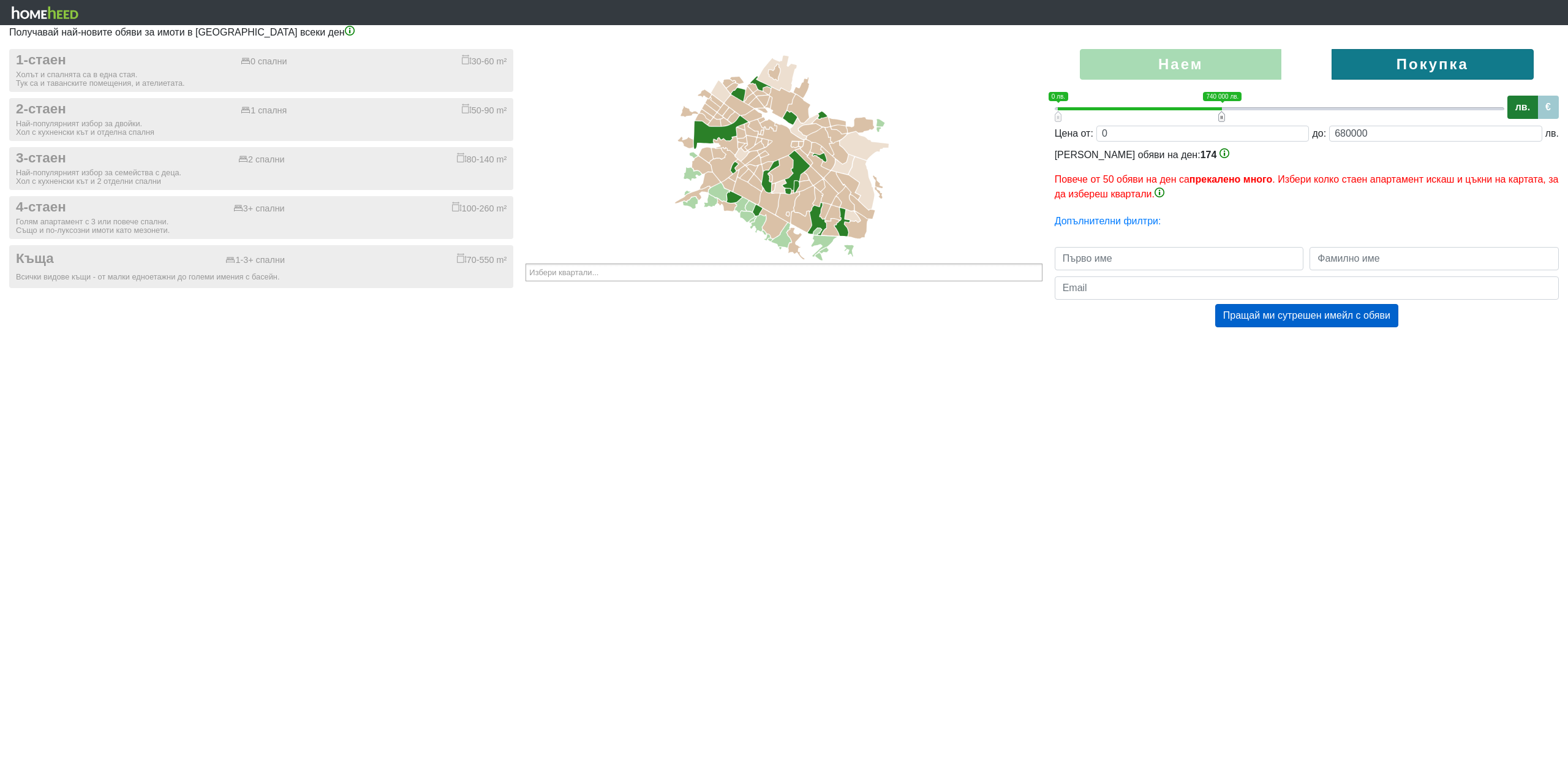
type input "0;660000"
type input "660000"
type input "0;640000"
type input "640000"
type input "0;620000"
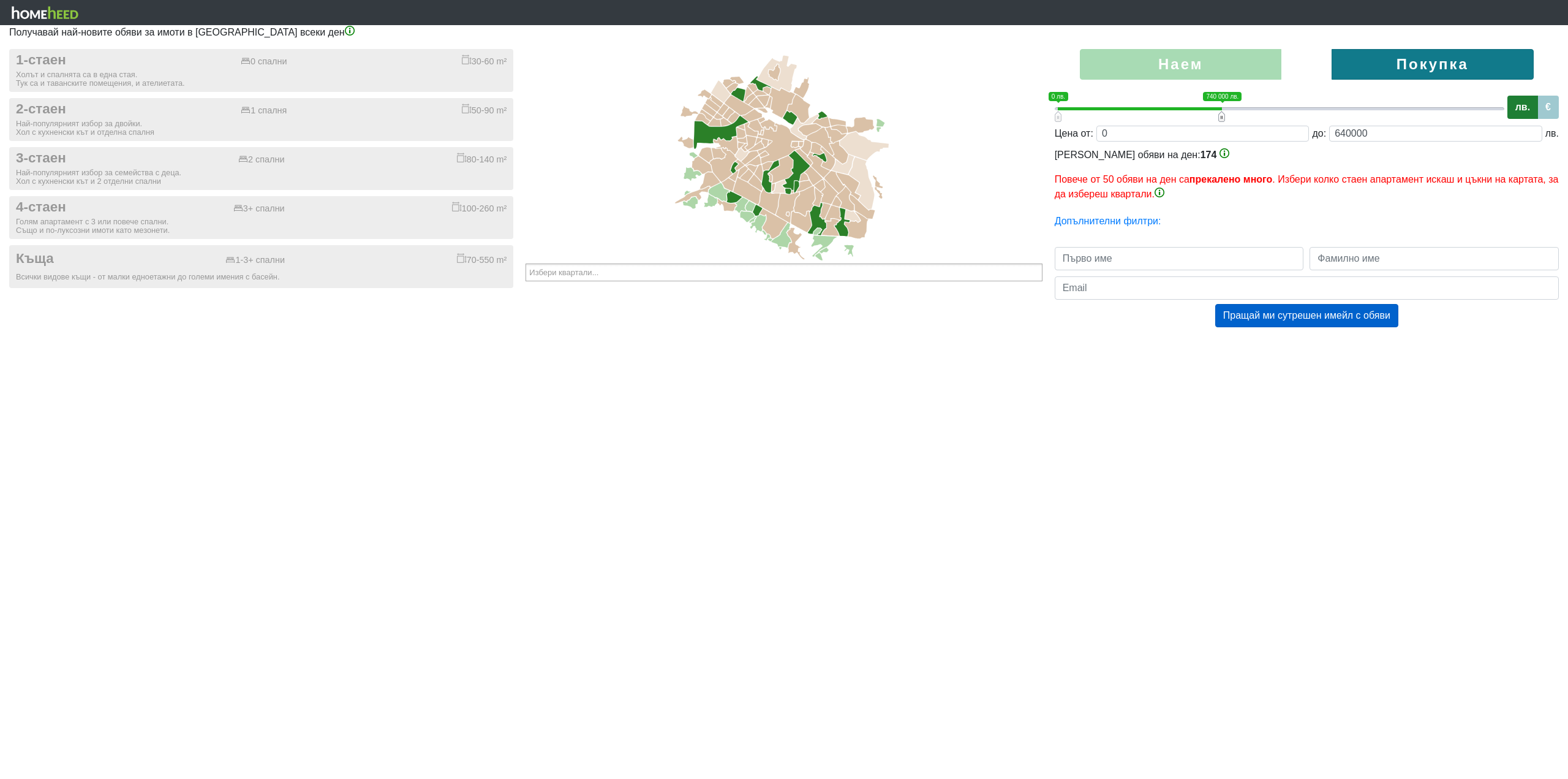
type input "620000"
type input "0;600000"
type input "600000"
type input "0;580000"
type input "580000"
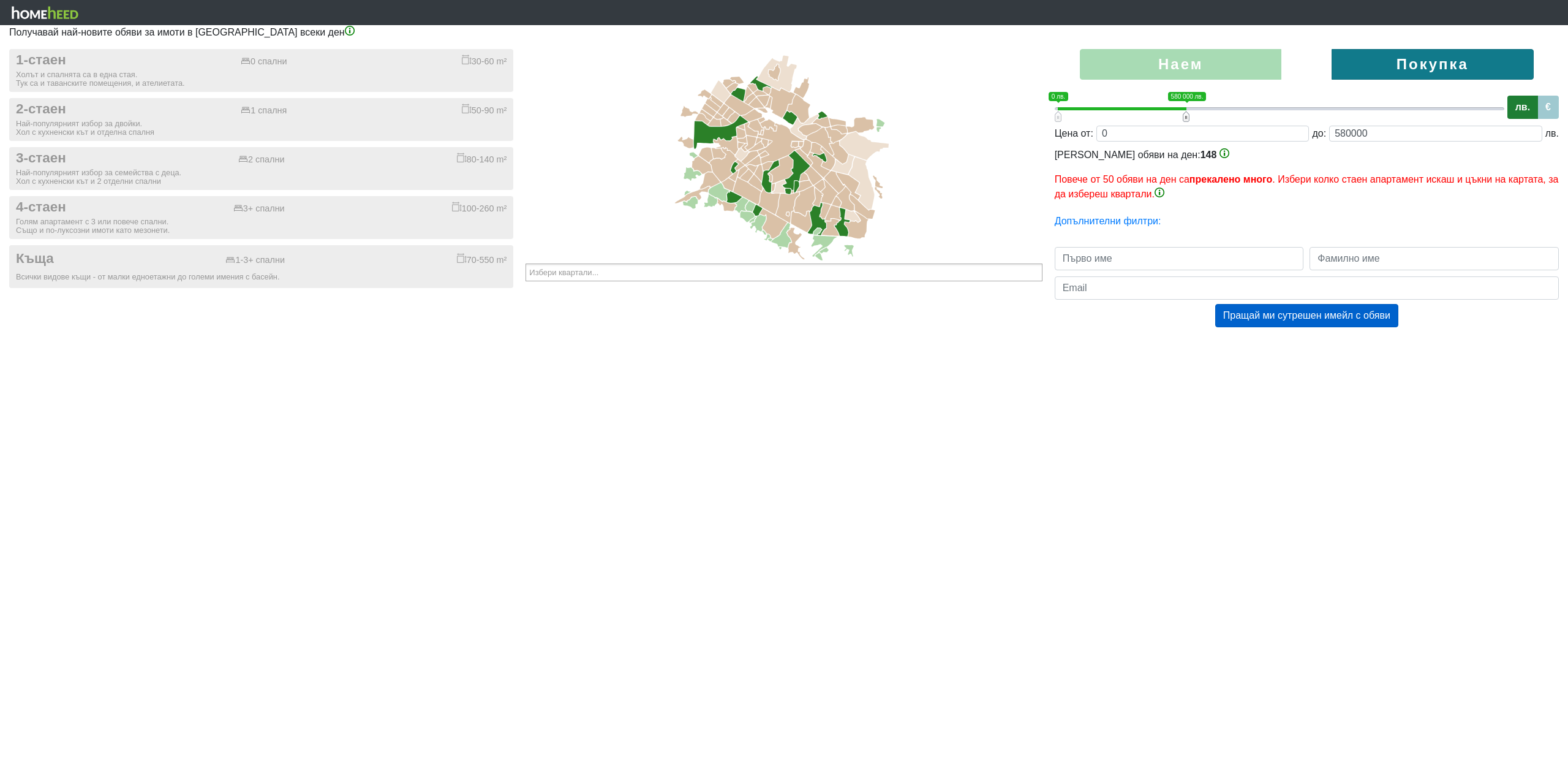
type input "0;560000"
type input "560000"
type input "0;540000"
type input "540000"
type input "0;520000"
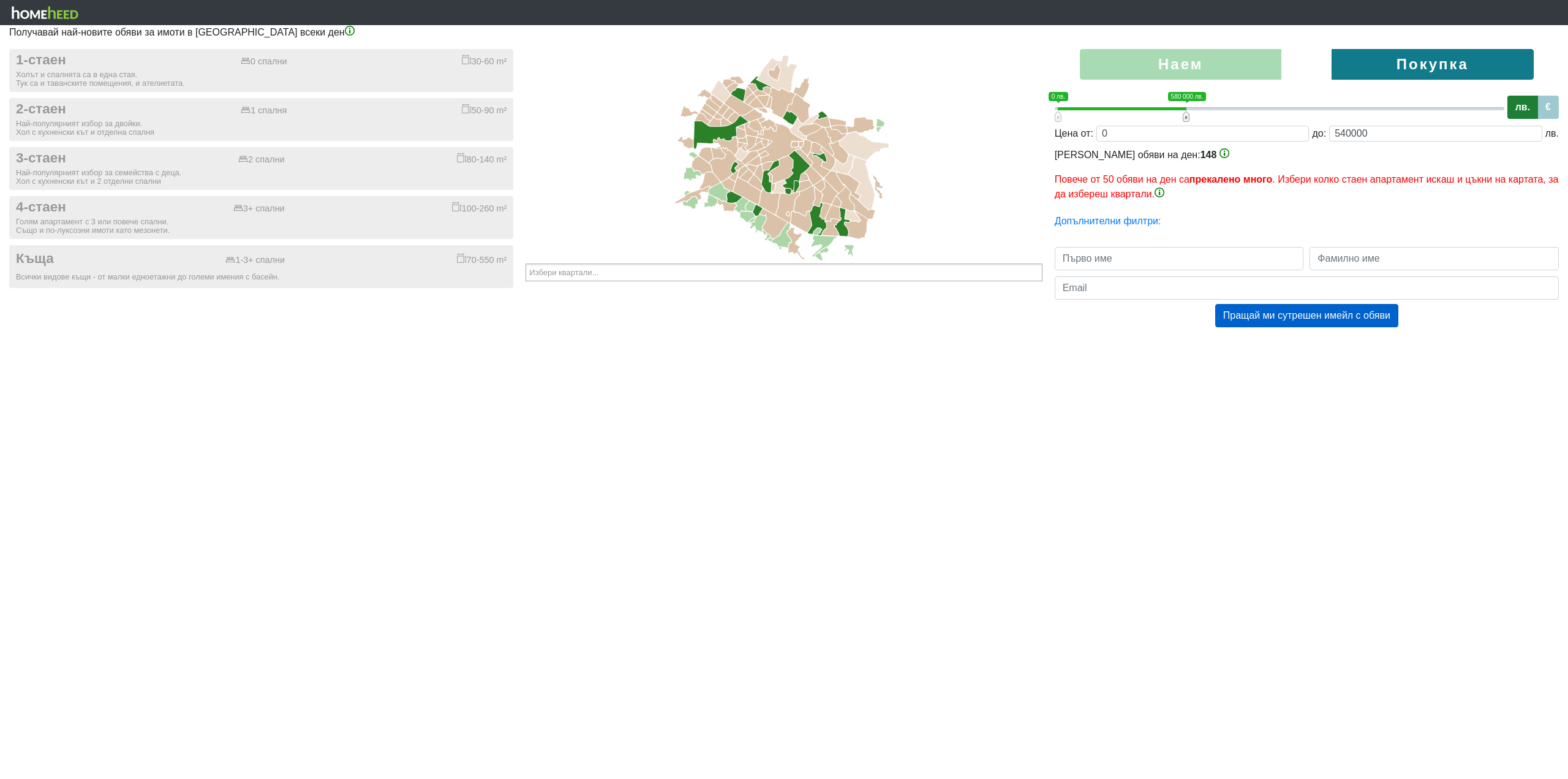
type input "520000"
type input "0;500000"
type input "500000"
type input "0;480000"
type input "480000"
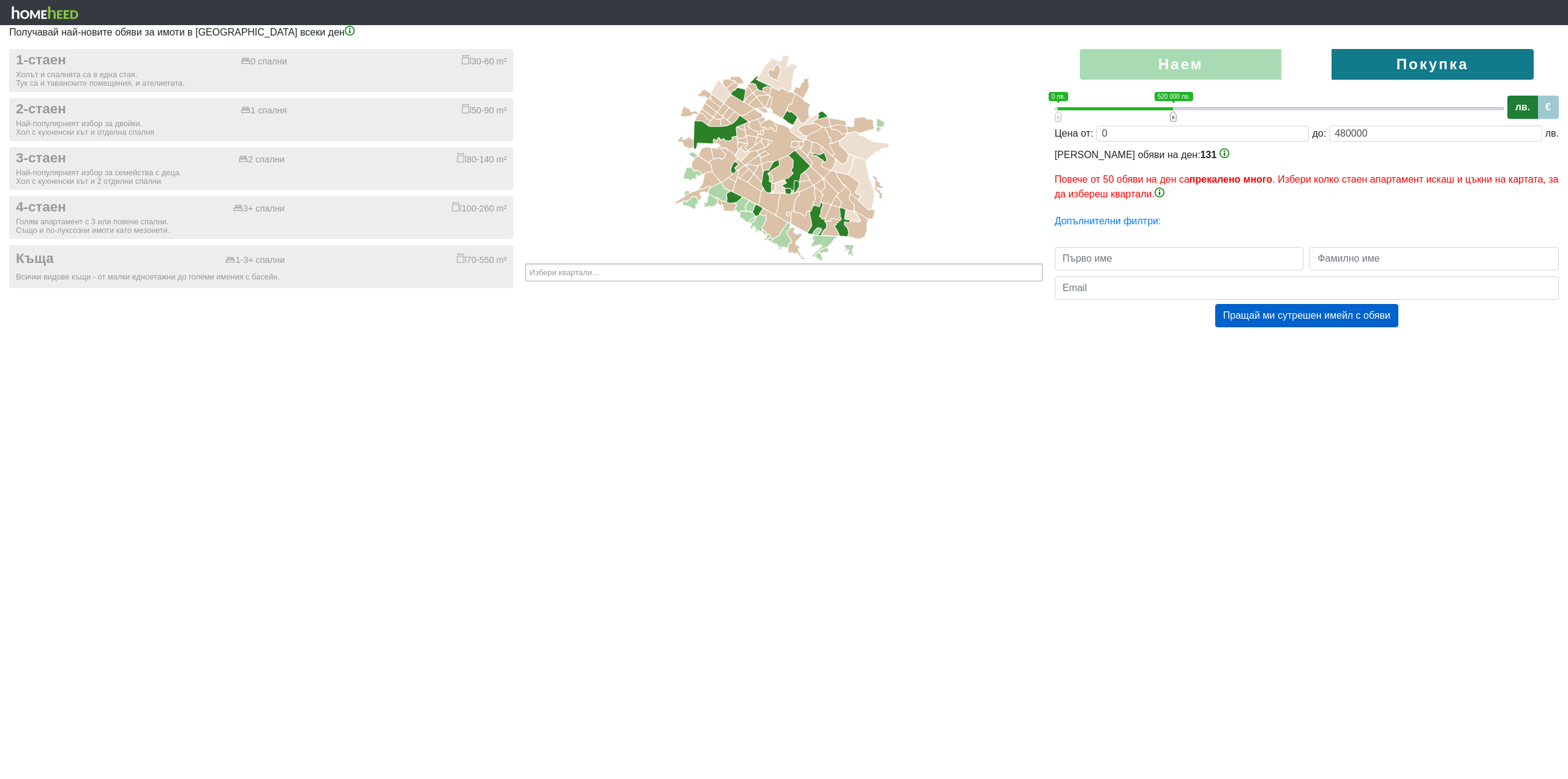
type input "0;460000"
type input "460000"
type input "0;440000"
type input "440000"
type input "0;420000"
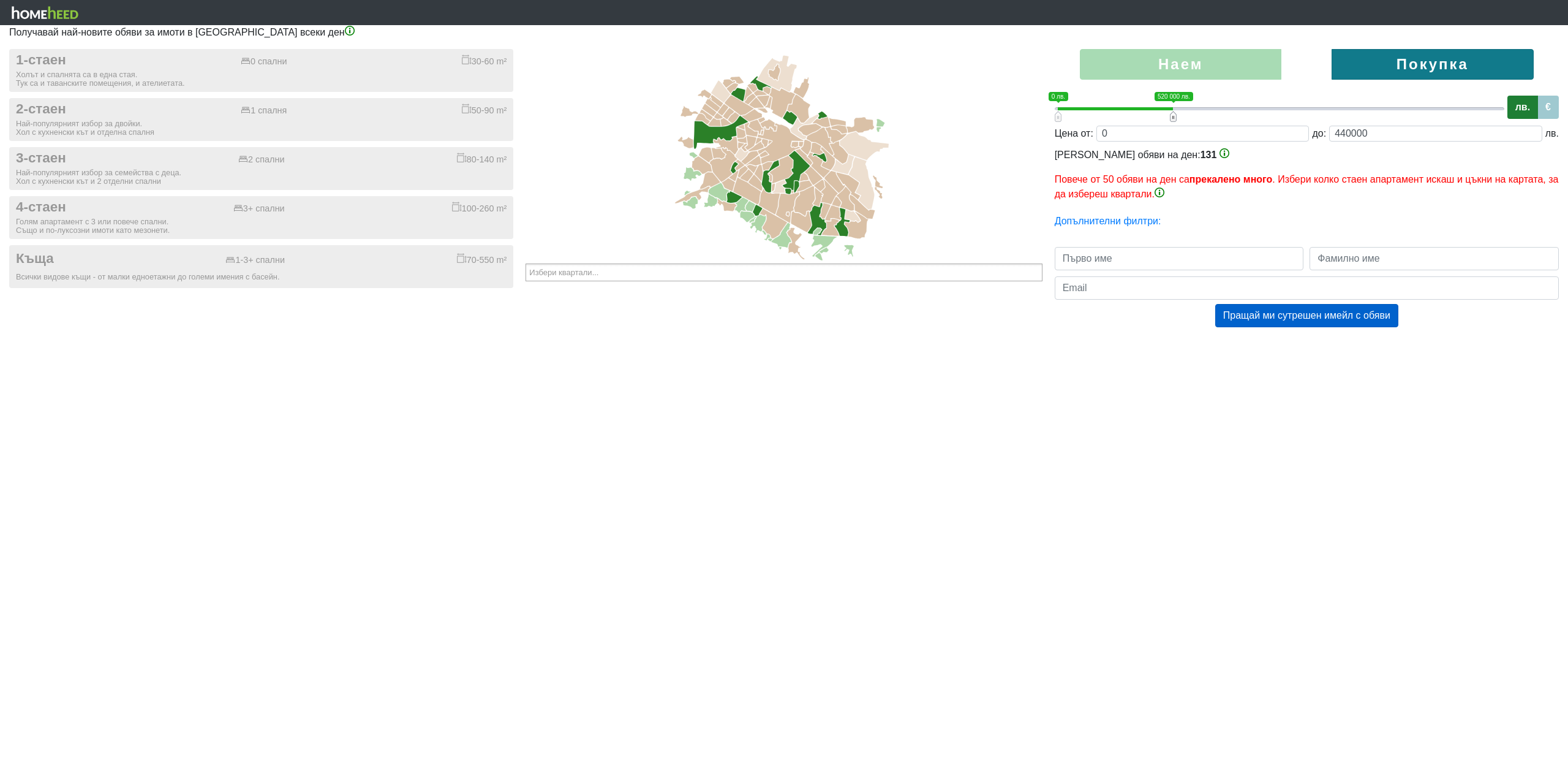
type input "420000"
type input "0;400000"
type input "400000"
type input "0;380000"
type input "380000"
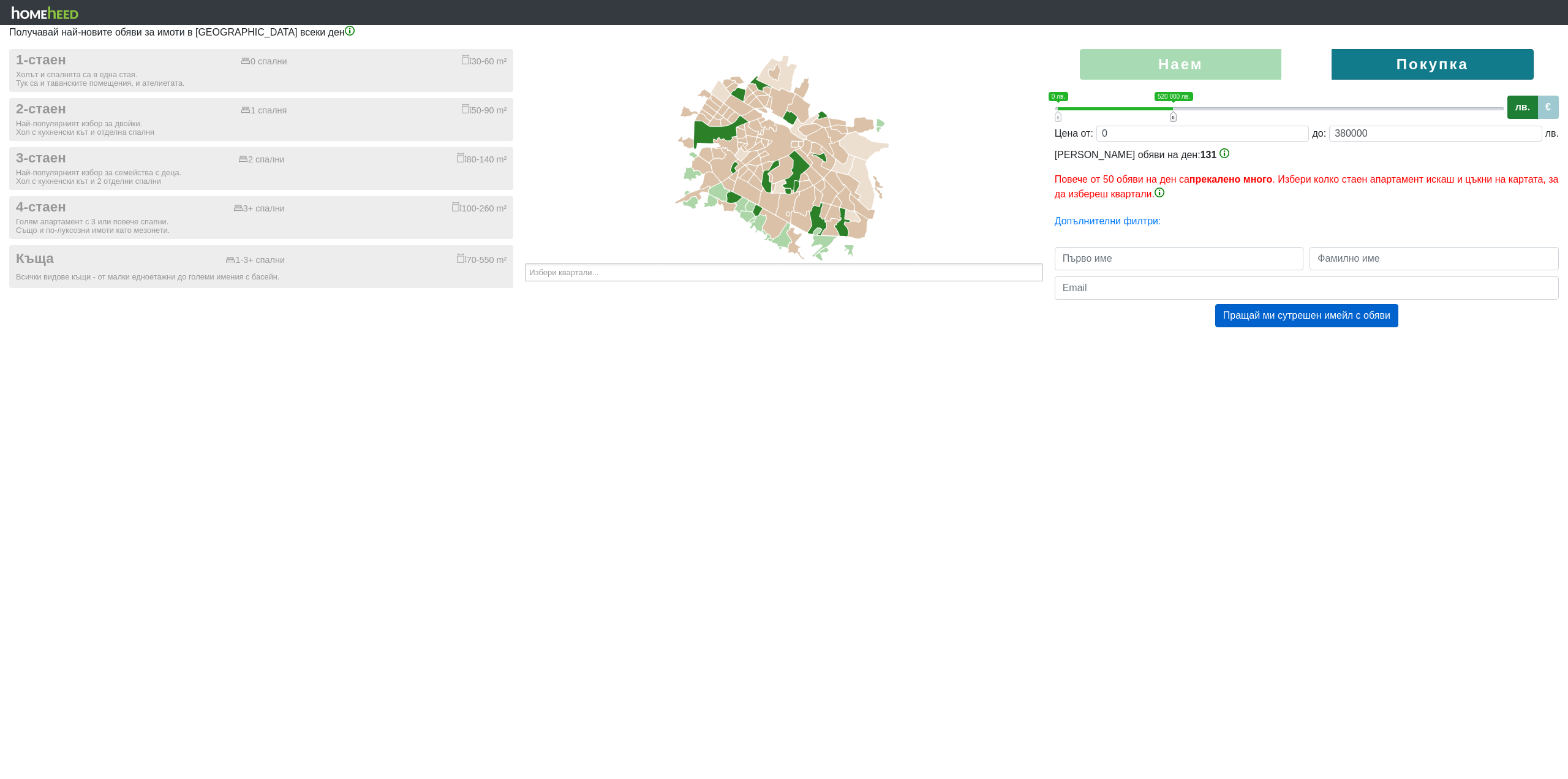
type input "0;360000"
type input "360000"
type input "0;340000"
type input "340000"
type input "0;320000"
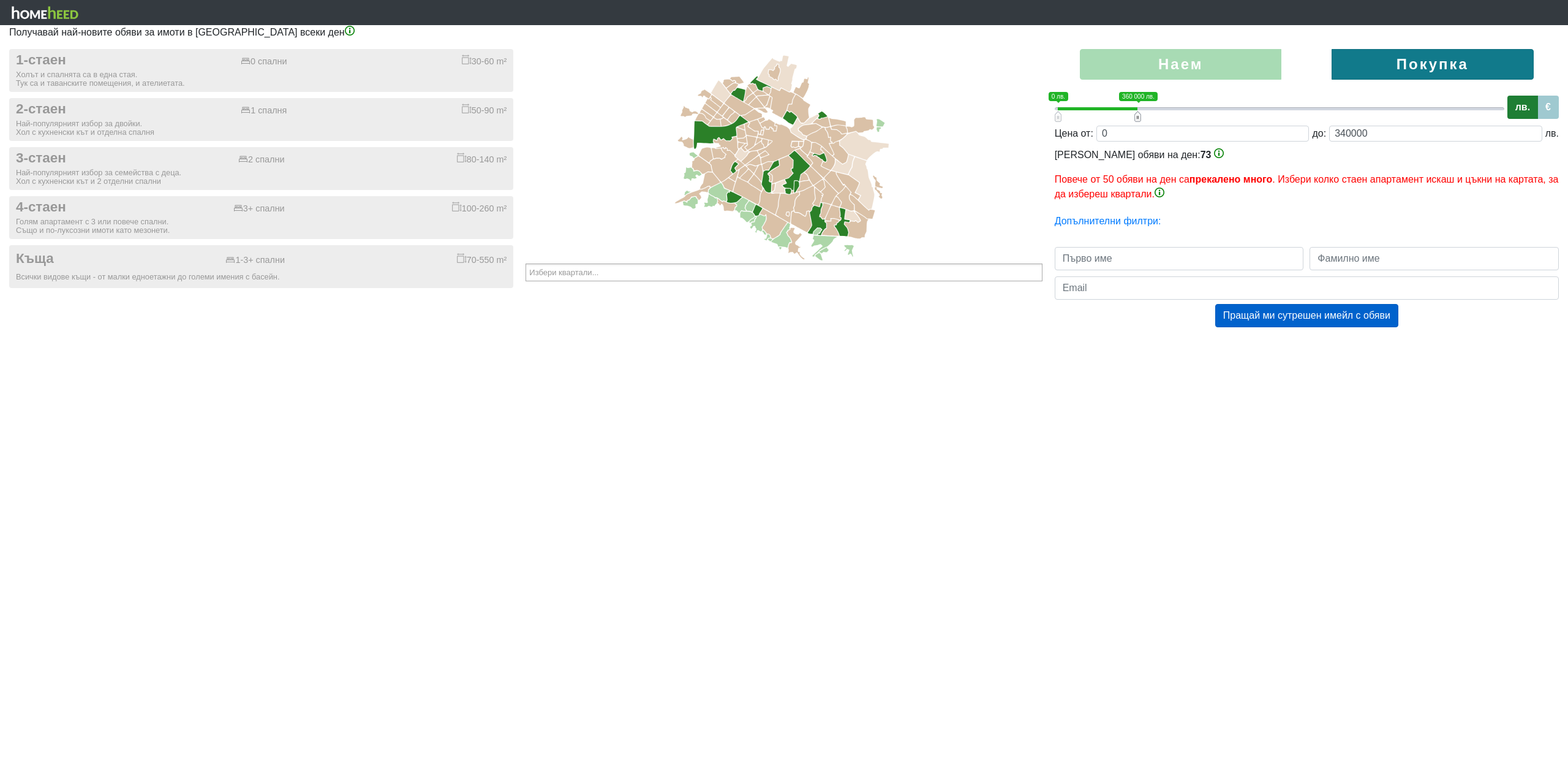
type input "320000"
type input "0;300000"
type input "300000"
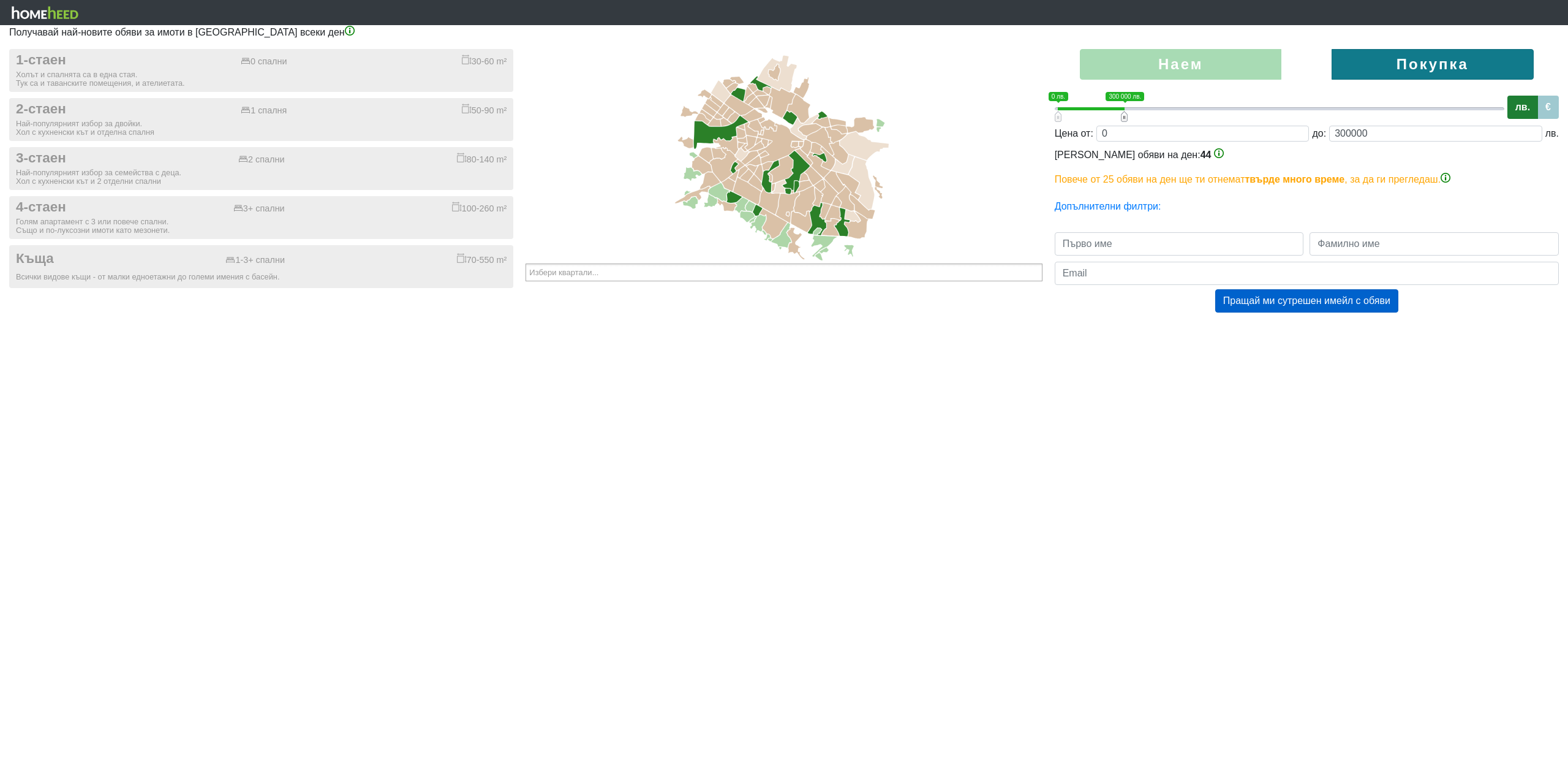
type input "0;320000"
type input "320000"
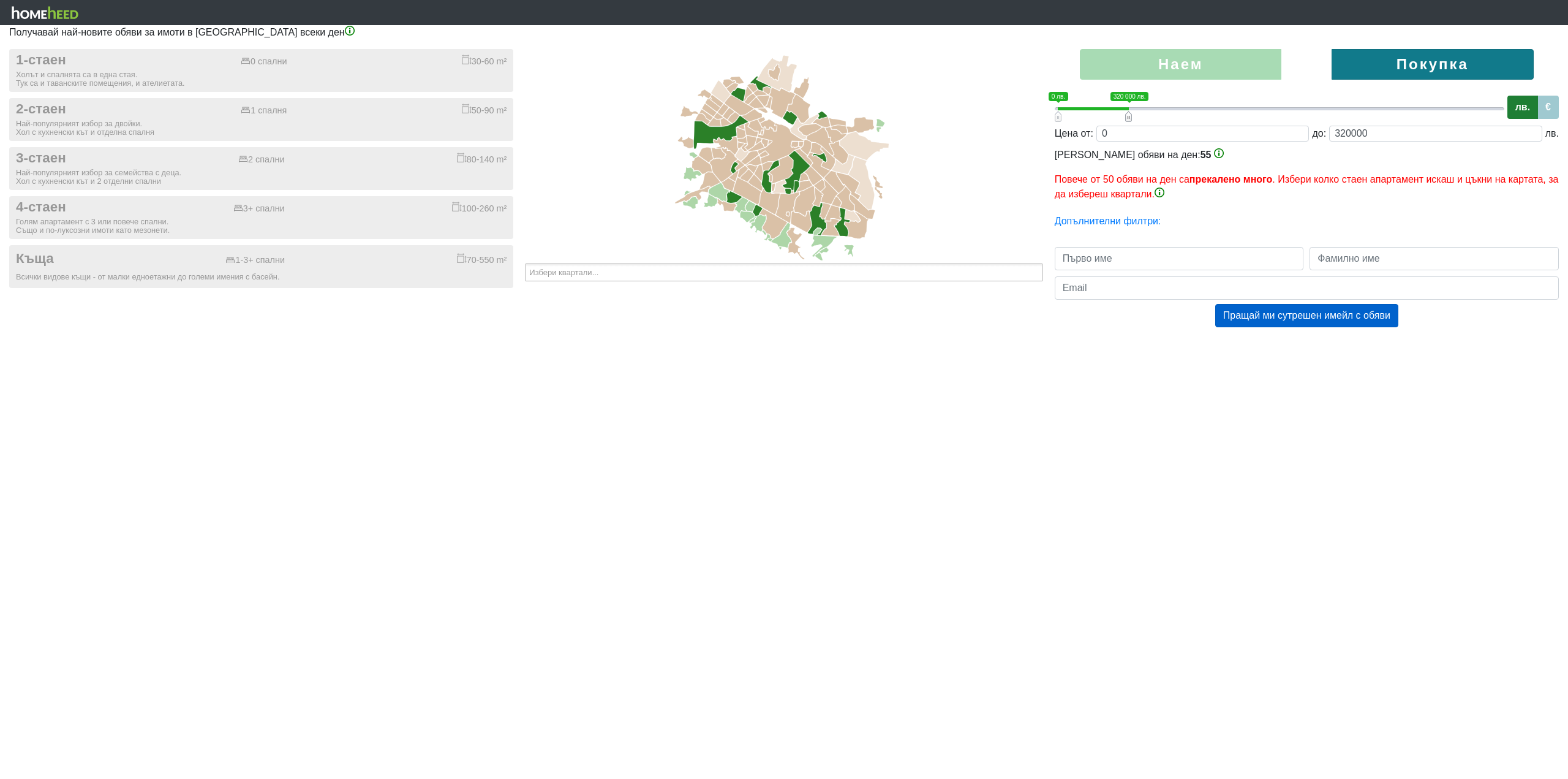
type input "0;300000"
type input "300000"
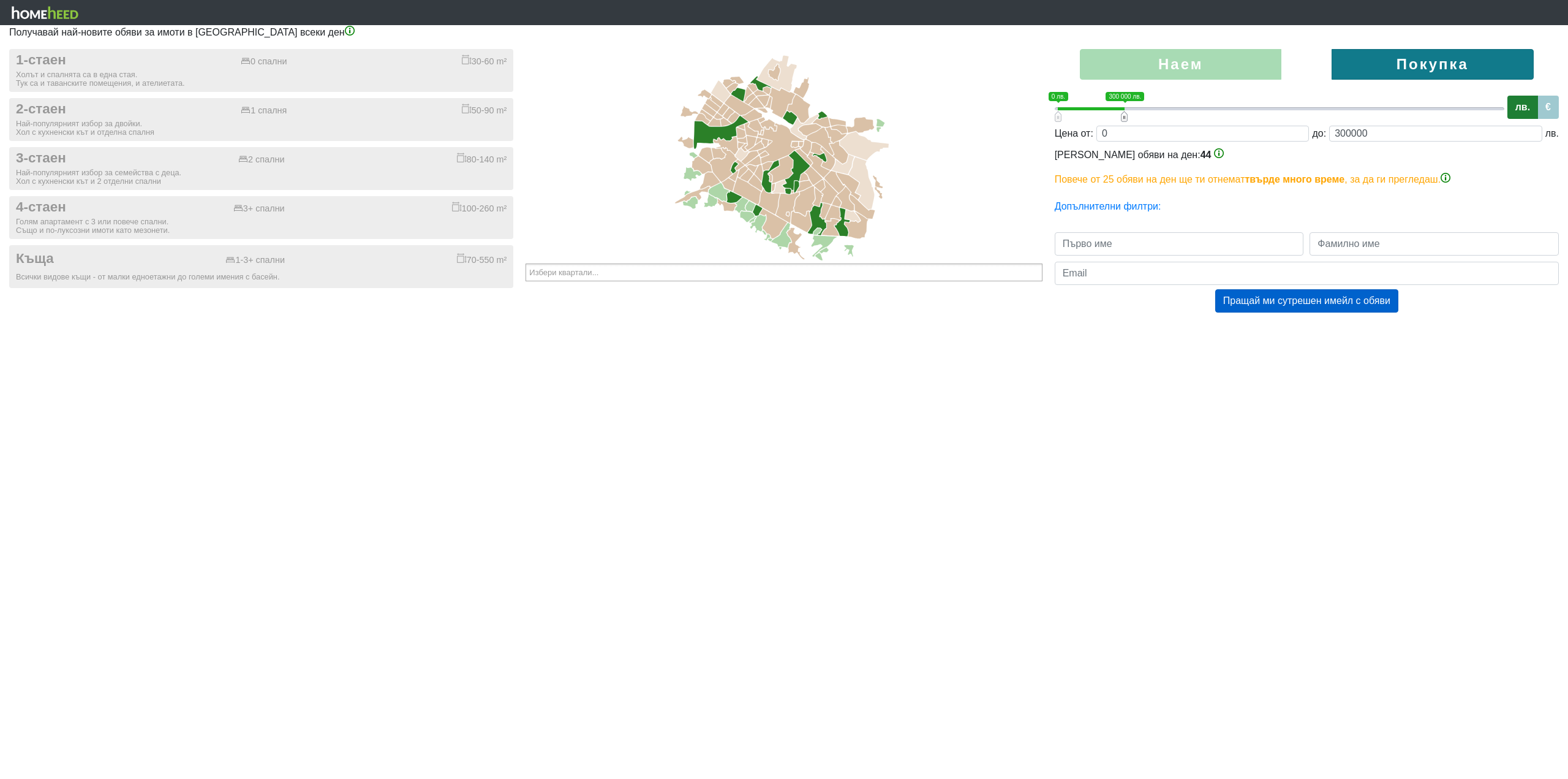
type input "0;320000"
type input "320000"
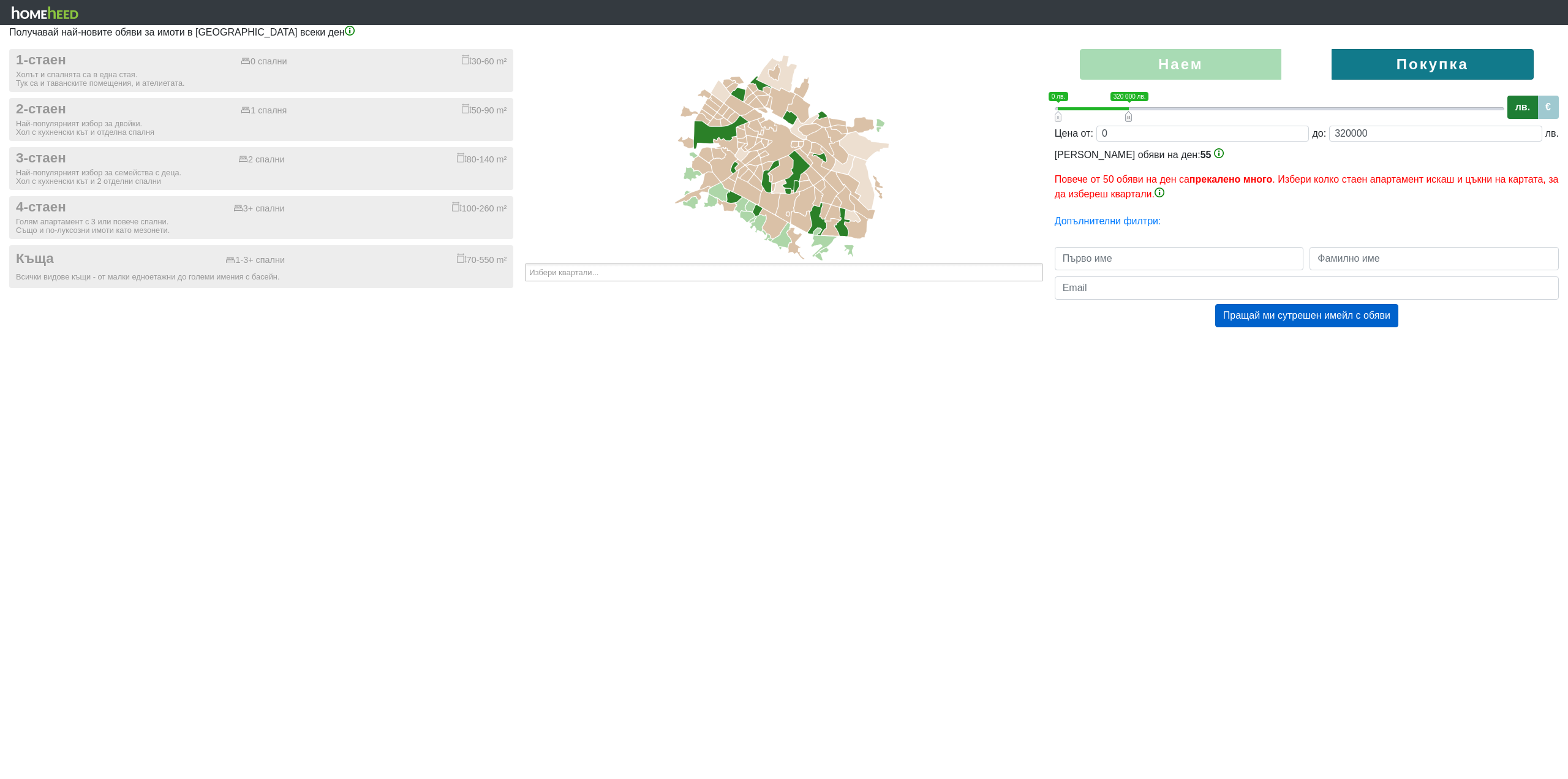
type input "0;340000"
type input "340000"
type input "0;320000"
type input "320000"
type input "0;300000"
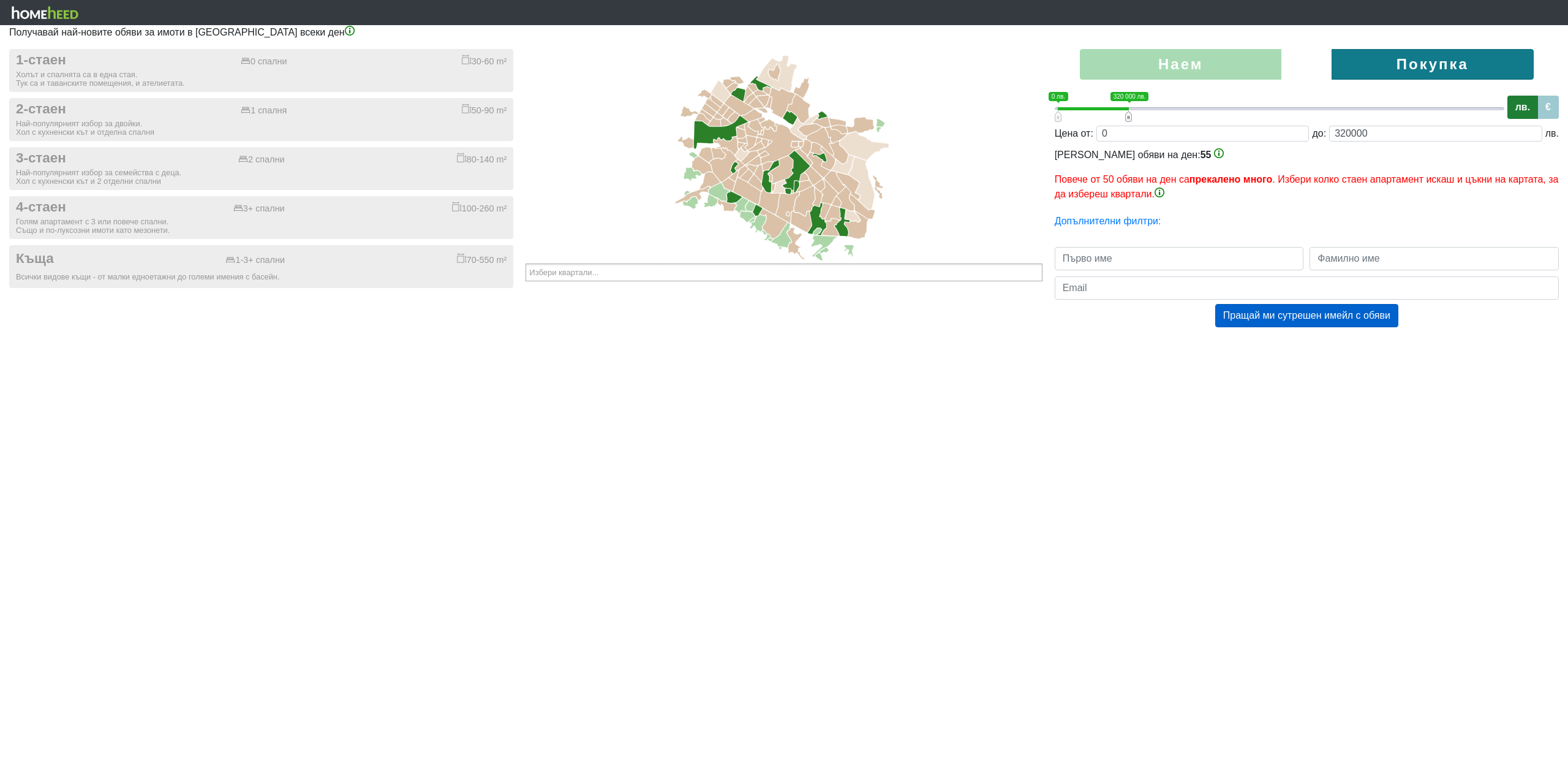
type input "300000"
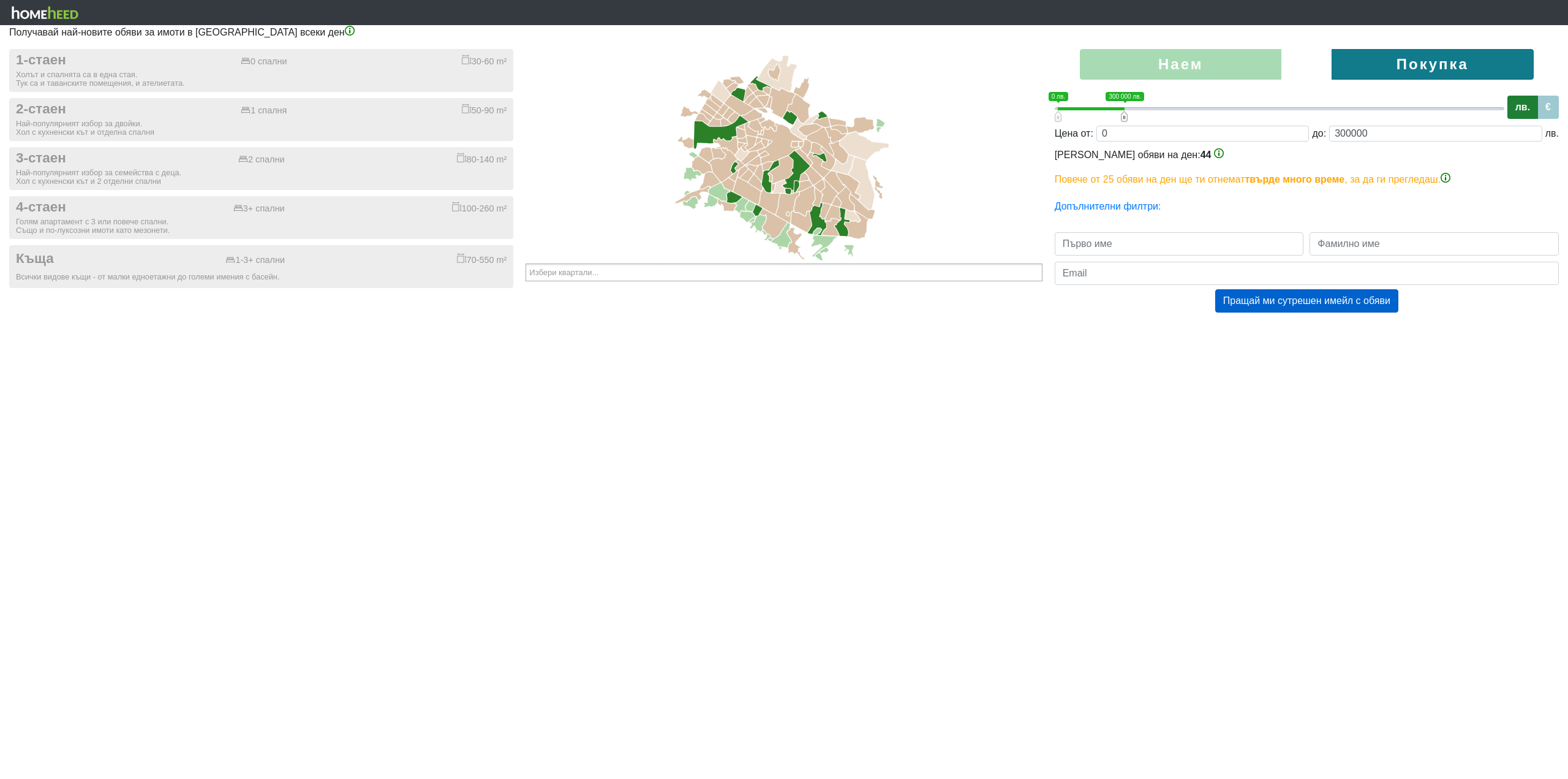
drag, startPoint x: 1502, startPoint y: 110, endPoint x: 1124, endPoint y: 106, distance: 378.0
click at [1124, 106] on span "0 1 0 лв. 300 000 лв. 0 лв. — 300 000 лв." at bounding box center [1279, 107] width 450 height 30
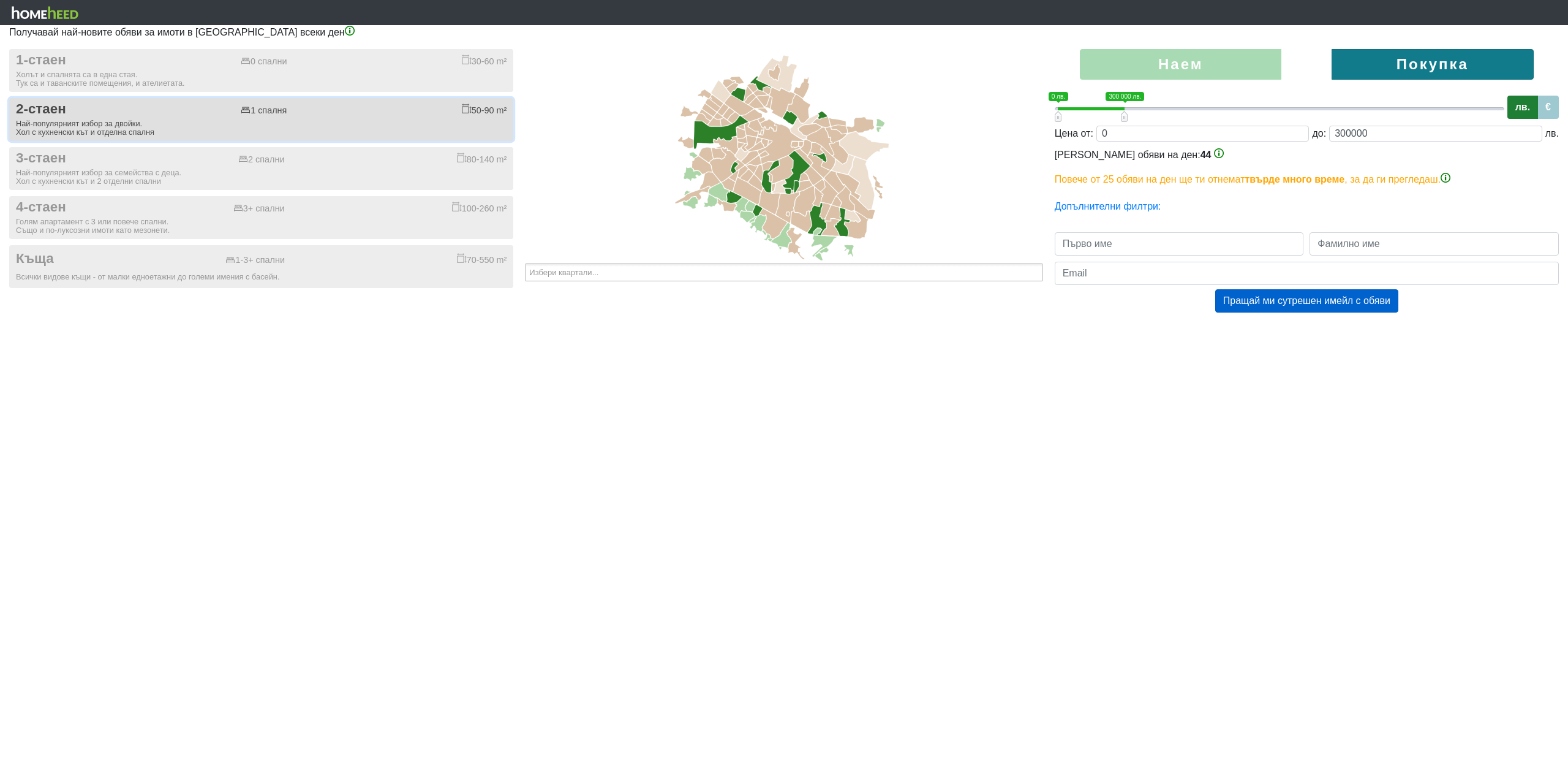
click at [96, 109] on div "2-стаен 1 спалня 50-90 m²" at bounding box center [261, 109] width 491 height 17
checkbox input "true"
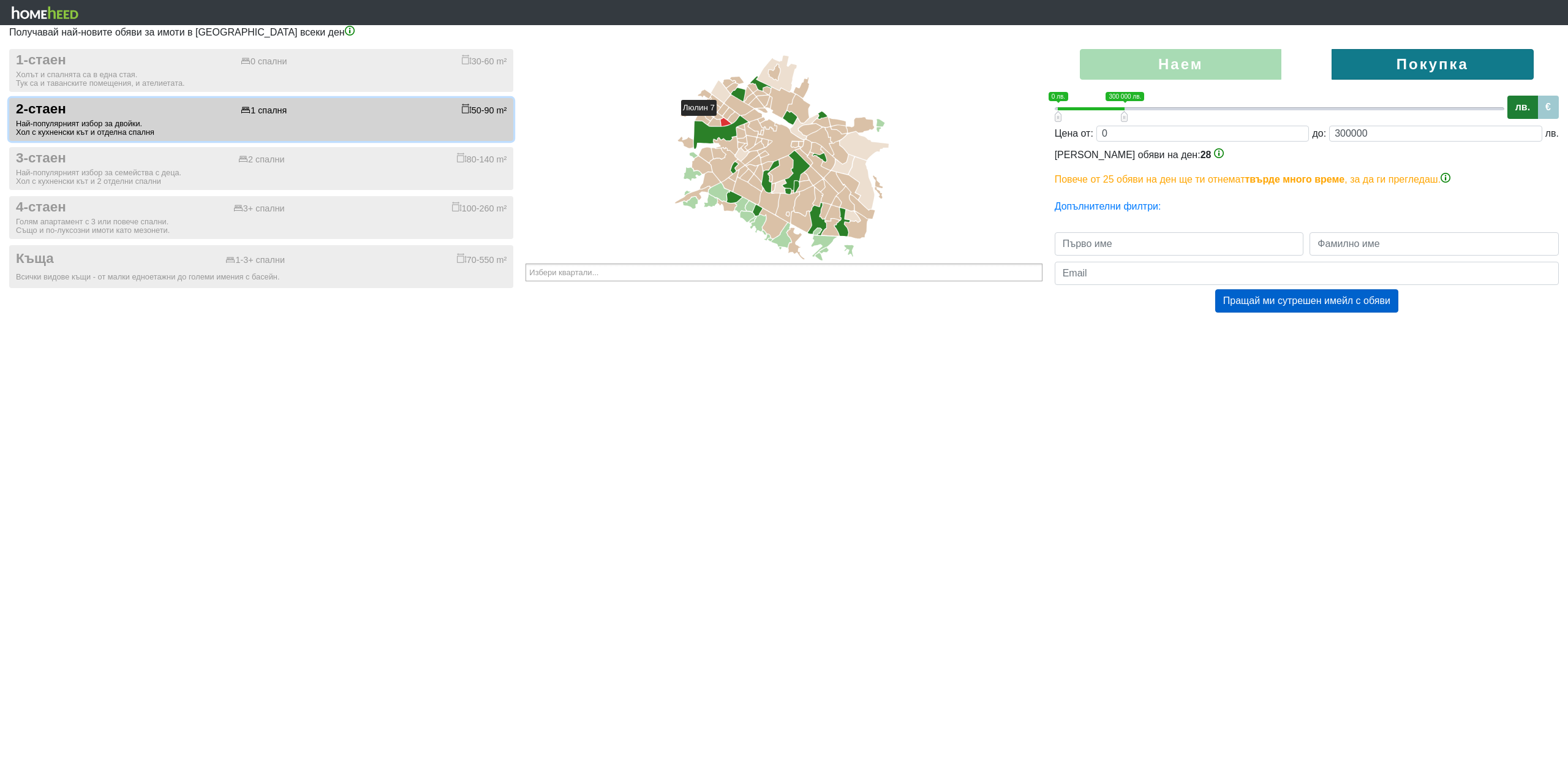
click at [722, 121] on icon at bounding box center [726, 122] width 10 height 8
click at [733, 118] on icon at bounding box center [734, 117] width 11 height 11
click at [45, 11] on icon at bounding box center [44, 13] width 67 height 13
